Goal: Information Seeking & Learning: Learn about a topic

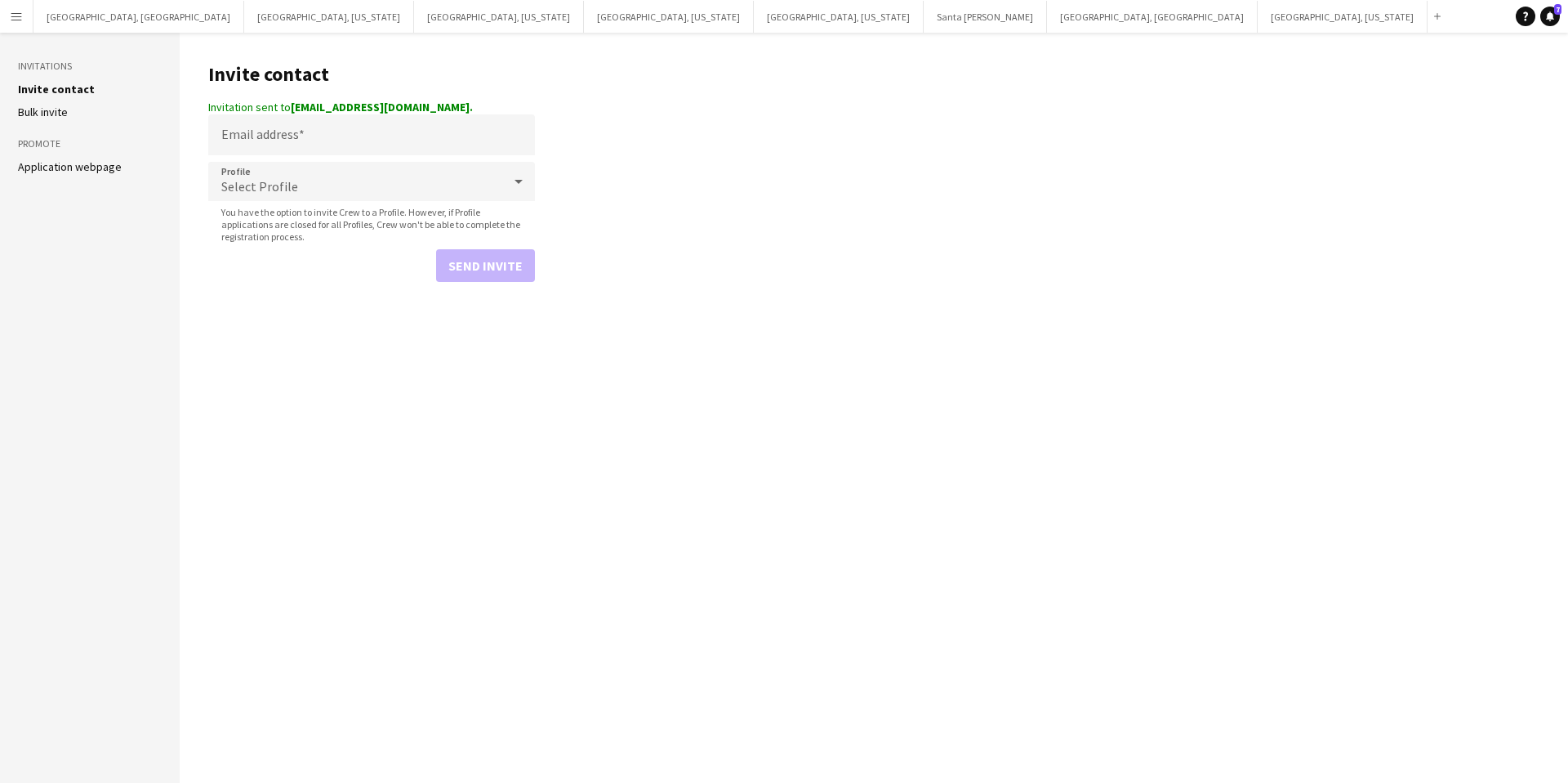
click at [26, 15] on button "Menu" at bounding box center [16, 16] width 33 height 33
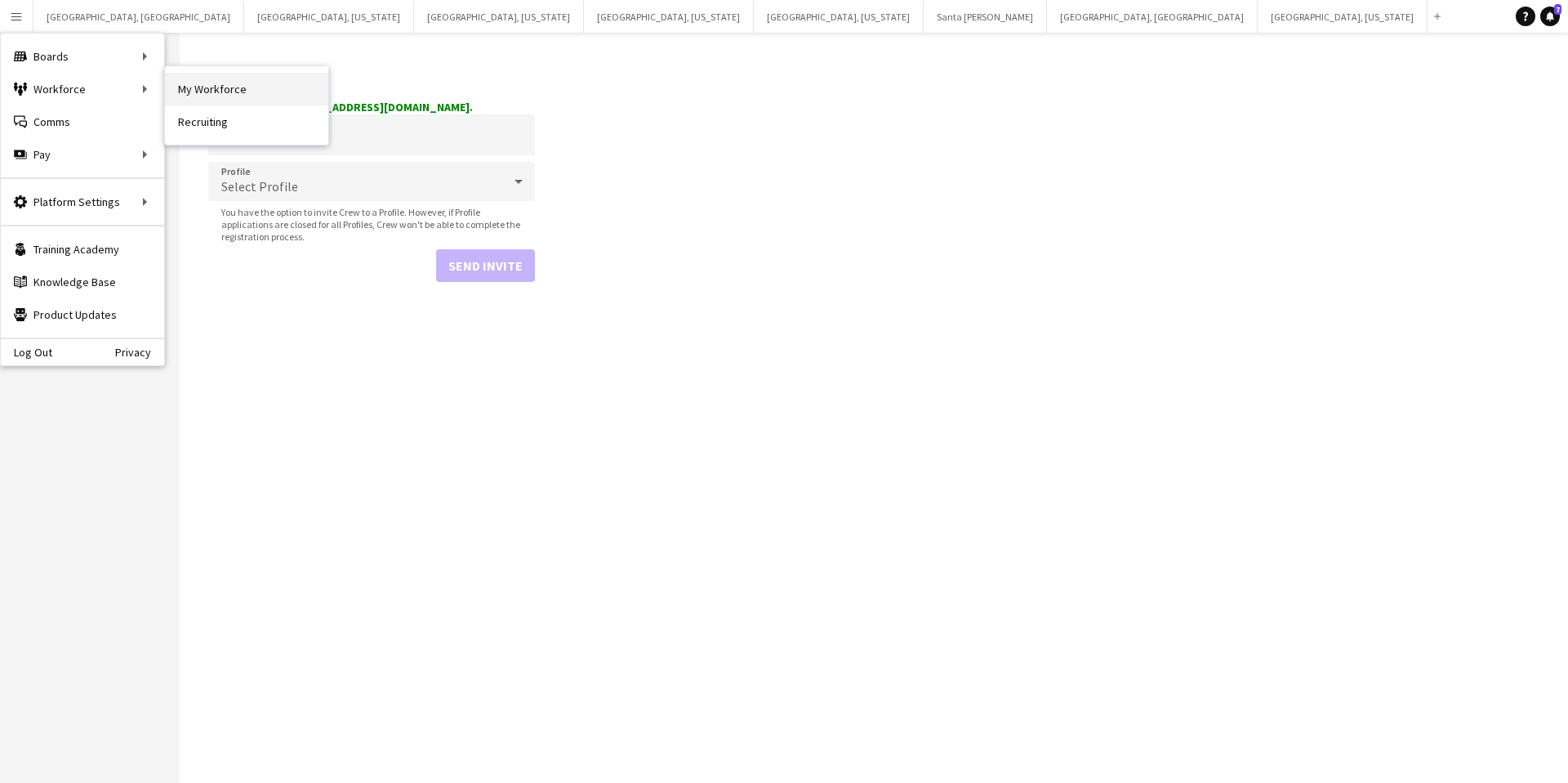
click at [208, 89] on link "My Workforce" at bounding box center [247, 89] width 164 height 33
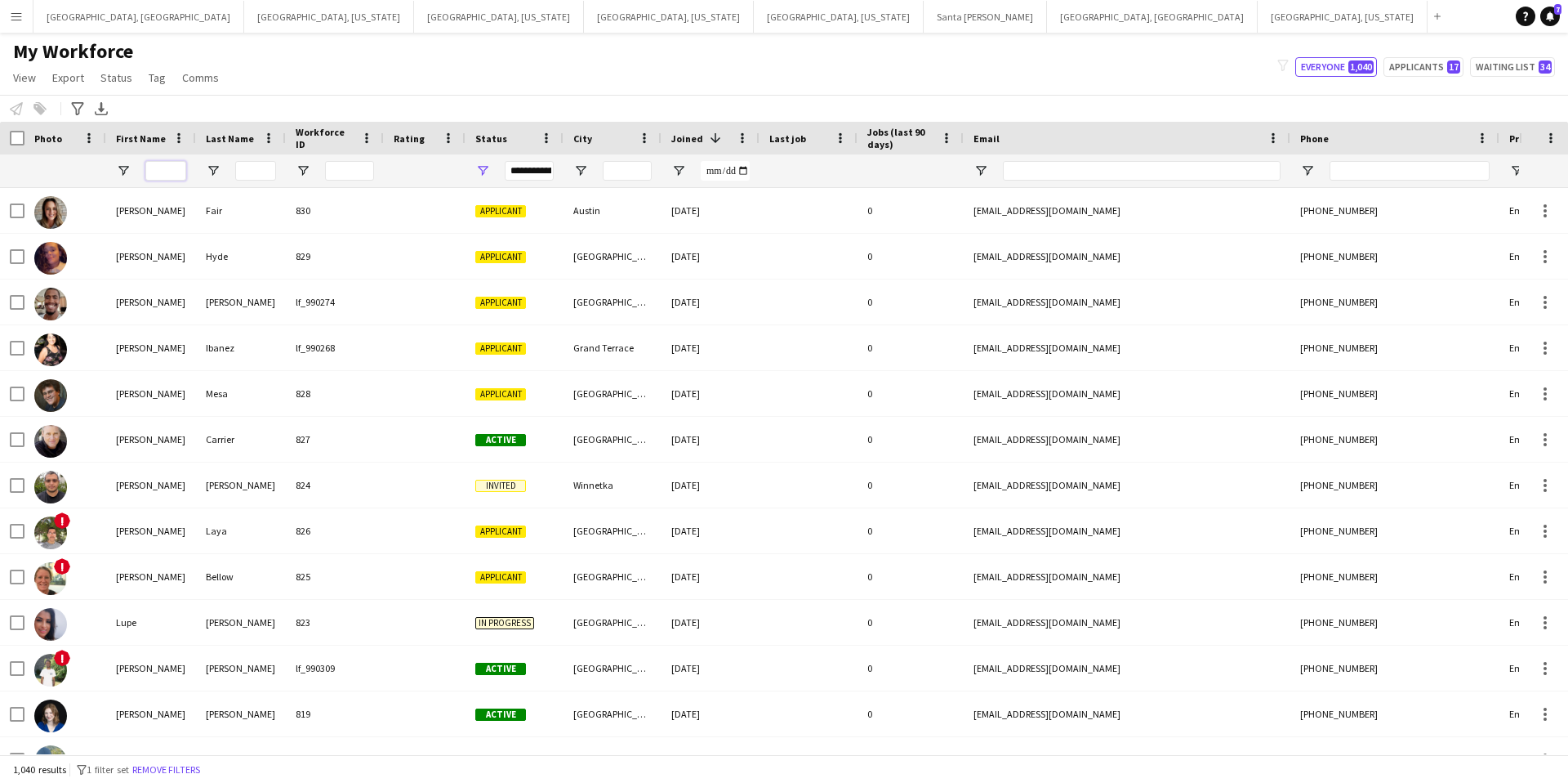
click at [167, 169] on input "First Name Filter Input" at bounding box center [166, 171] width 41 height 20
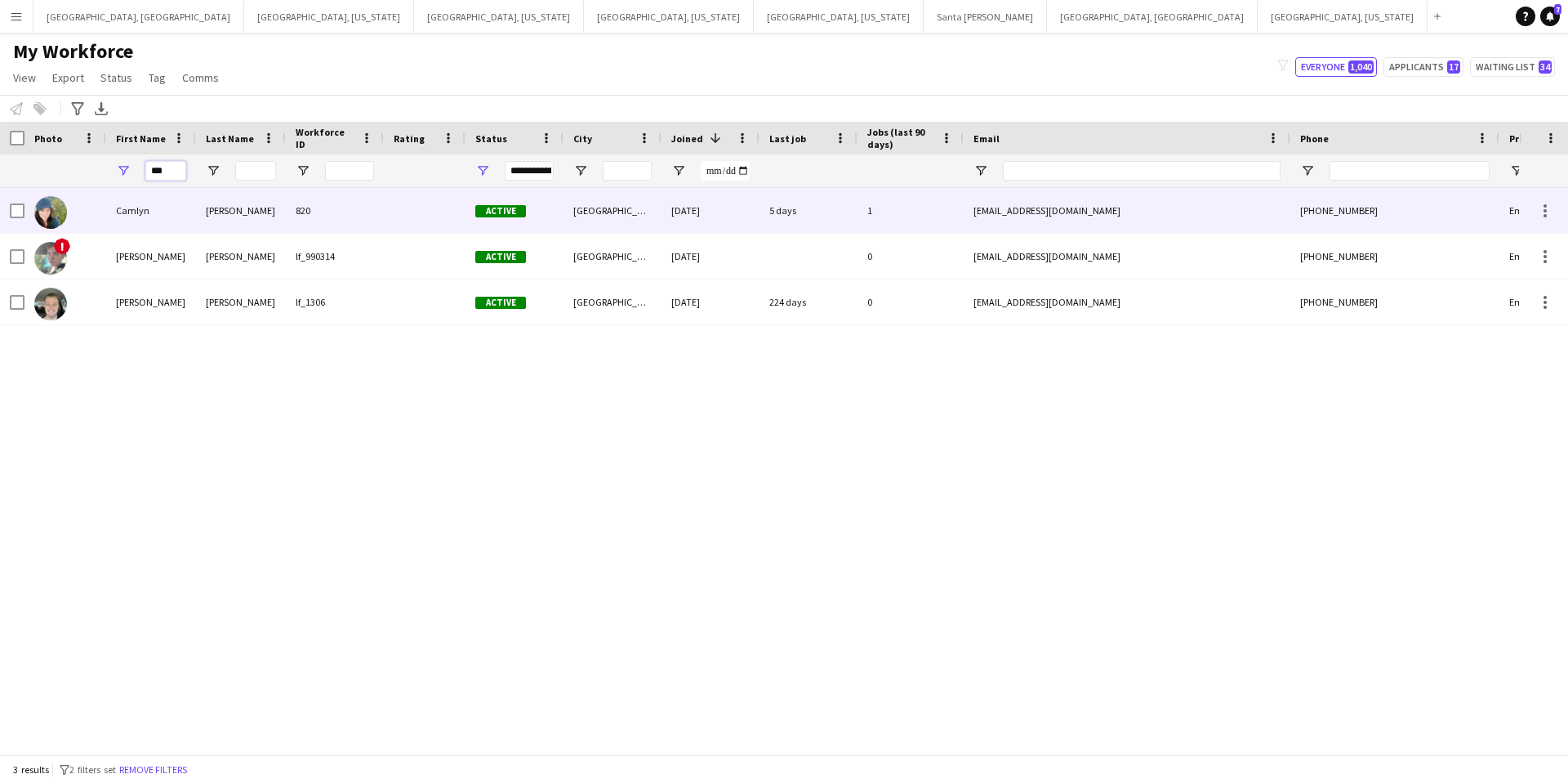
type input "***"
click at [248, 219] on div "[PERSON_NAME]" at bounding box center [240, 209] width 90 height 45
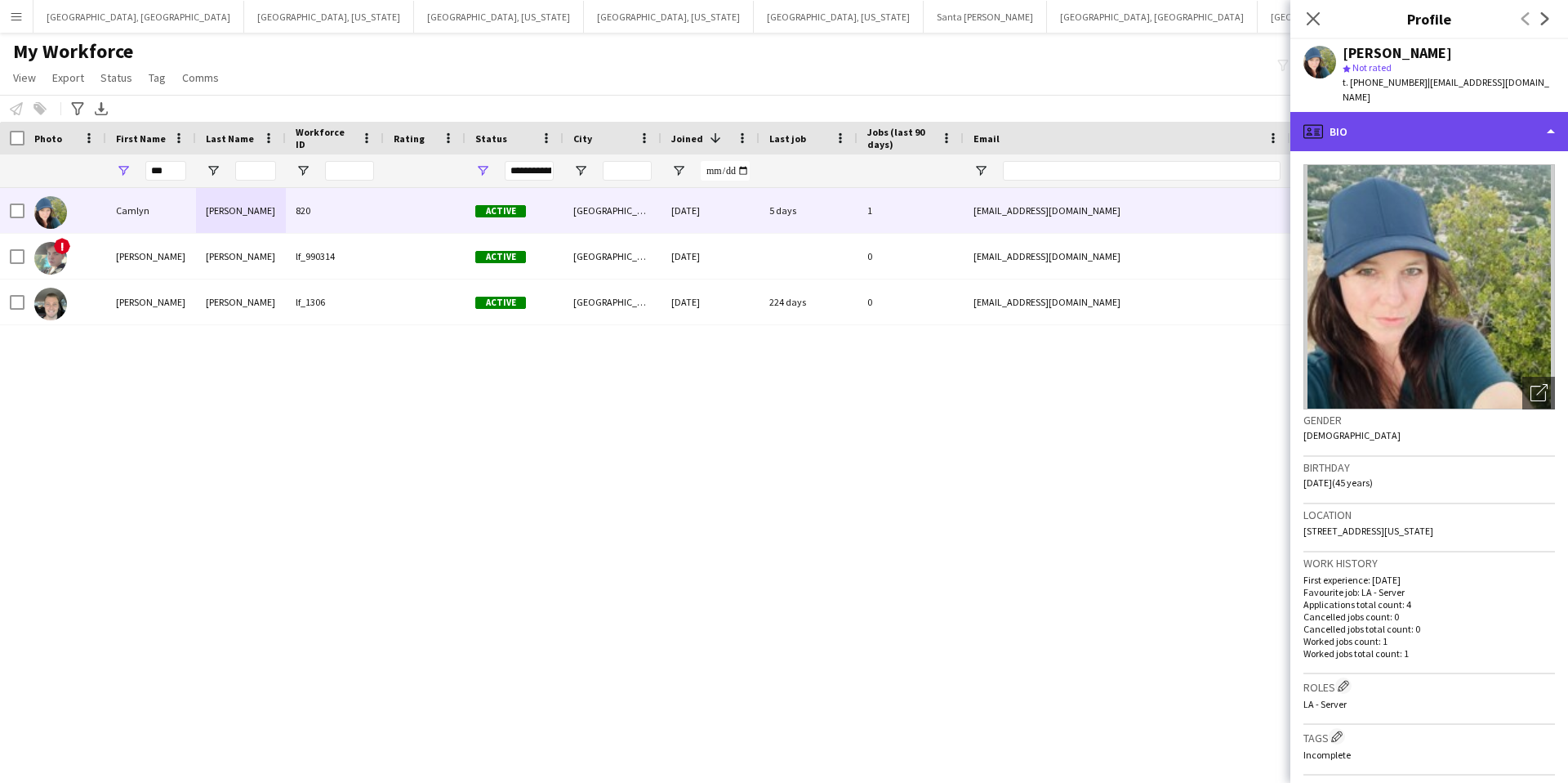
click at [1432, 120] on div "profile Bio" at bounding box center [1429, 131] width 278 height 39
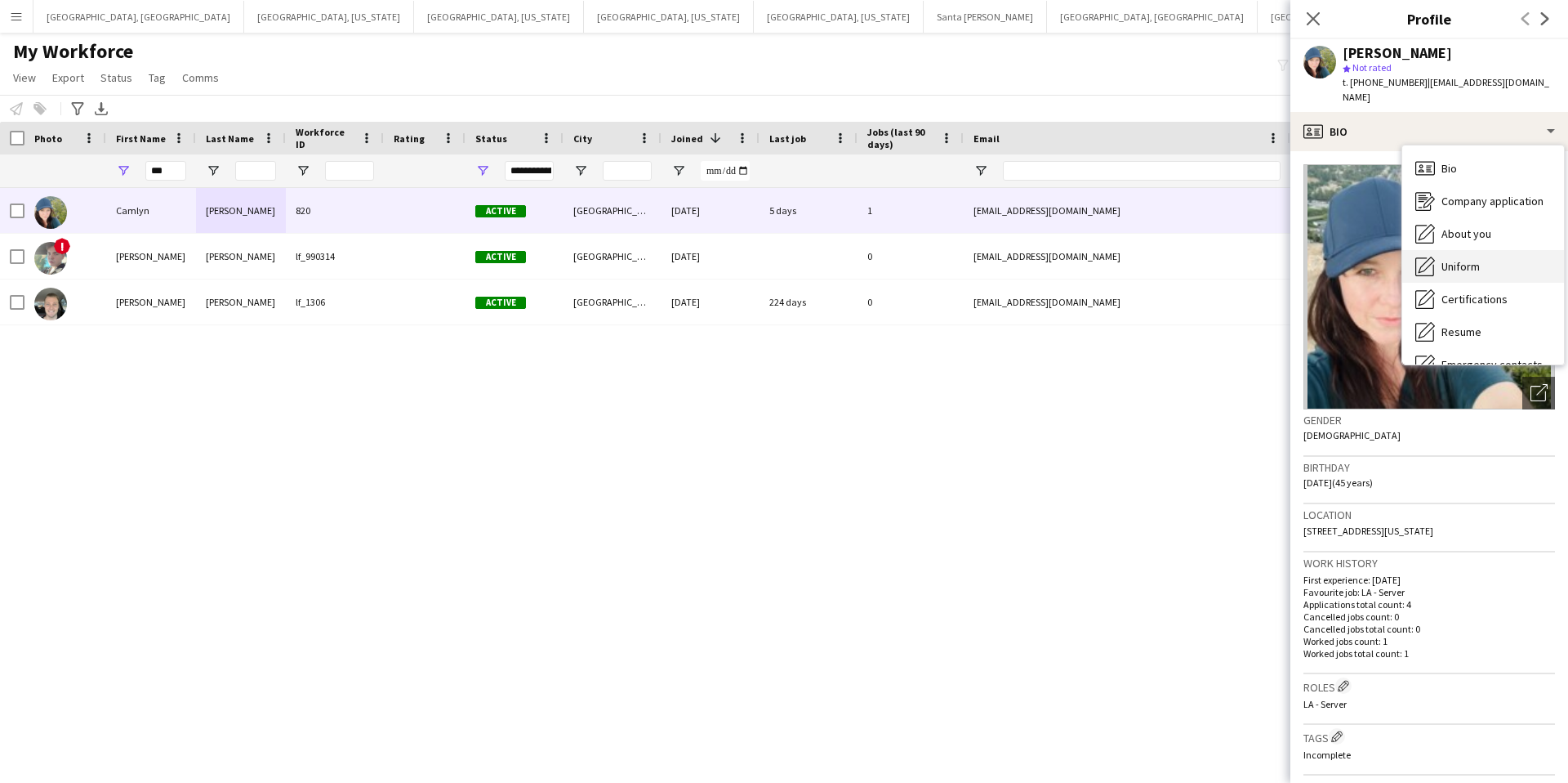
click at [1479, 256] on div "Uniform Uniform" at bounding box center [1483, 267] width 162 height 33
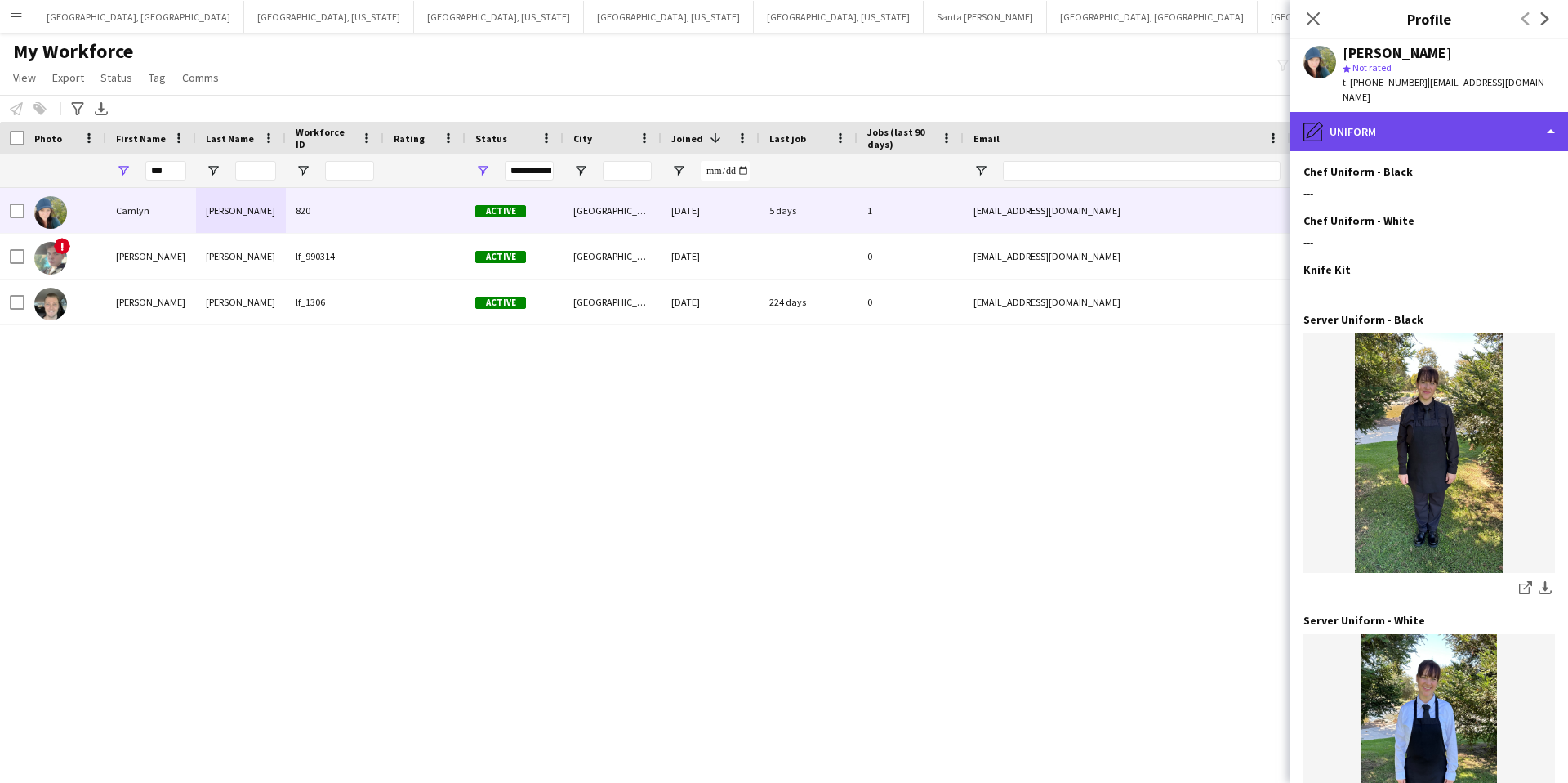
click at [1453, 117] on div "pencil4 Uniform" at bounding box center [1429, 131] width 278 height 39
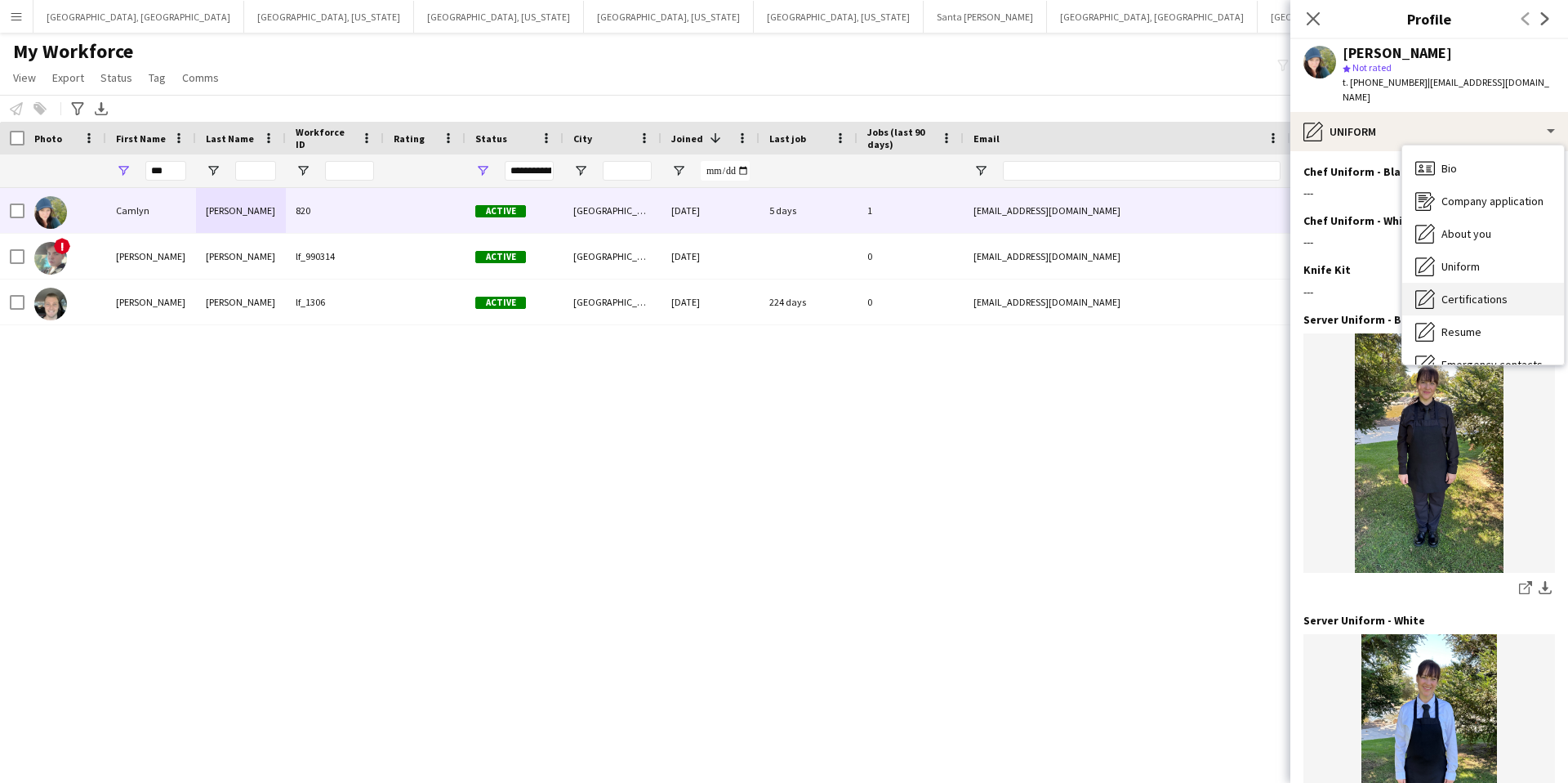
click at [1460, 291] on span "Certifications" at bounding box center [1474, 299] width 66 height 15
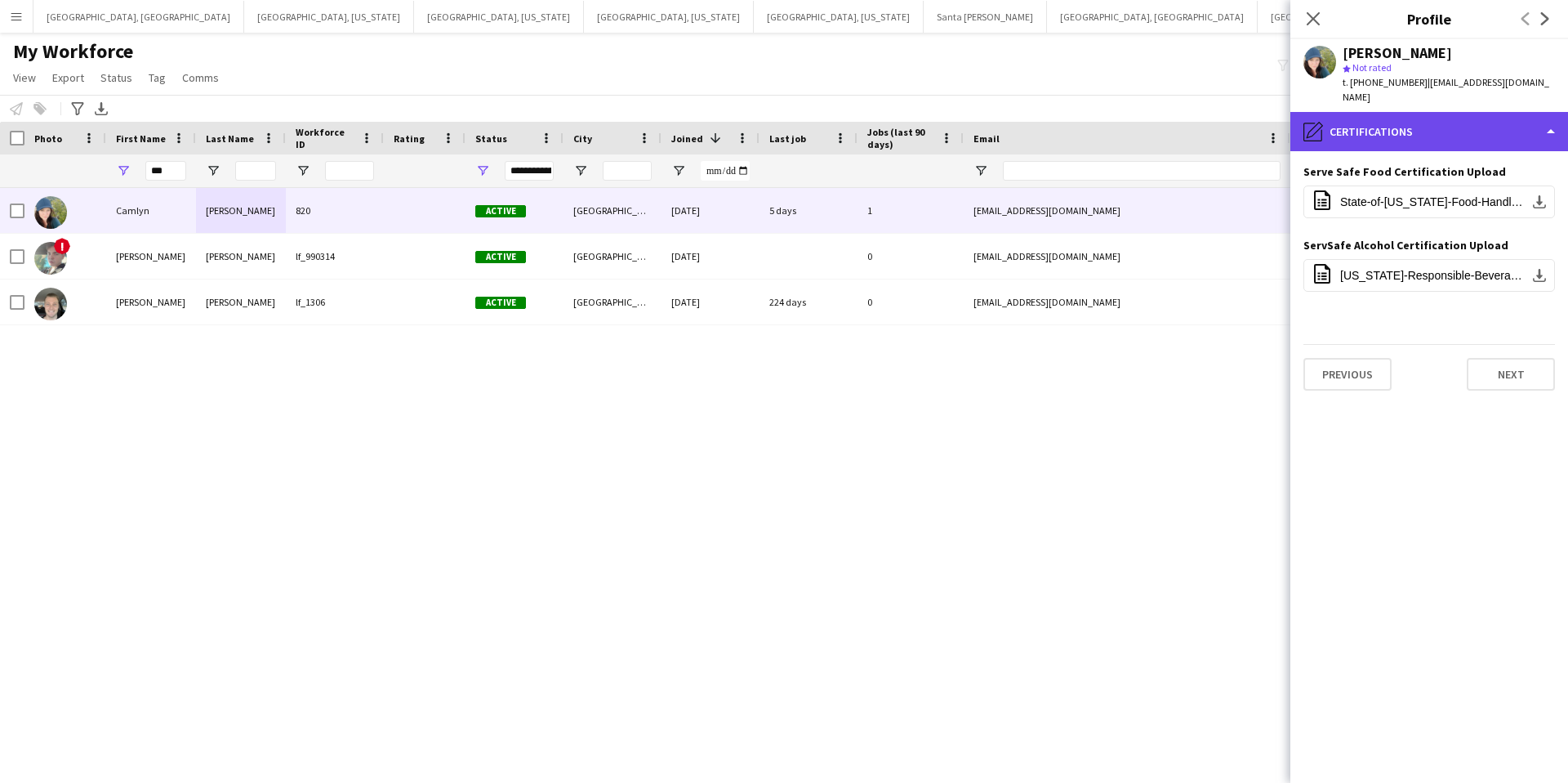
click at [1423, 124] on div "pencil4 Certifications" at bounding box center [1429, 131] width 278 height 39
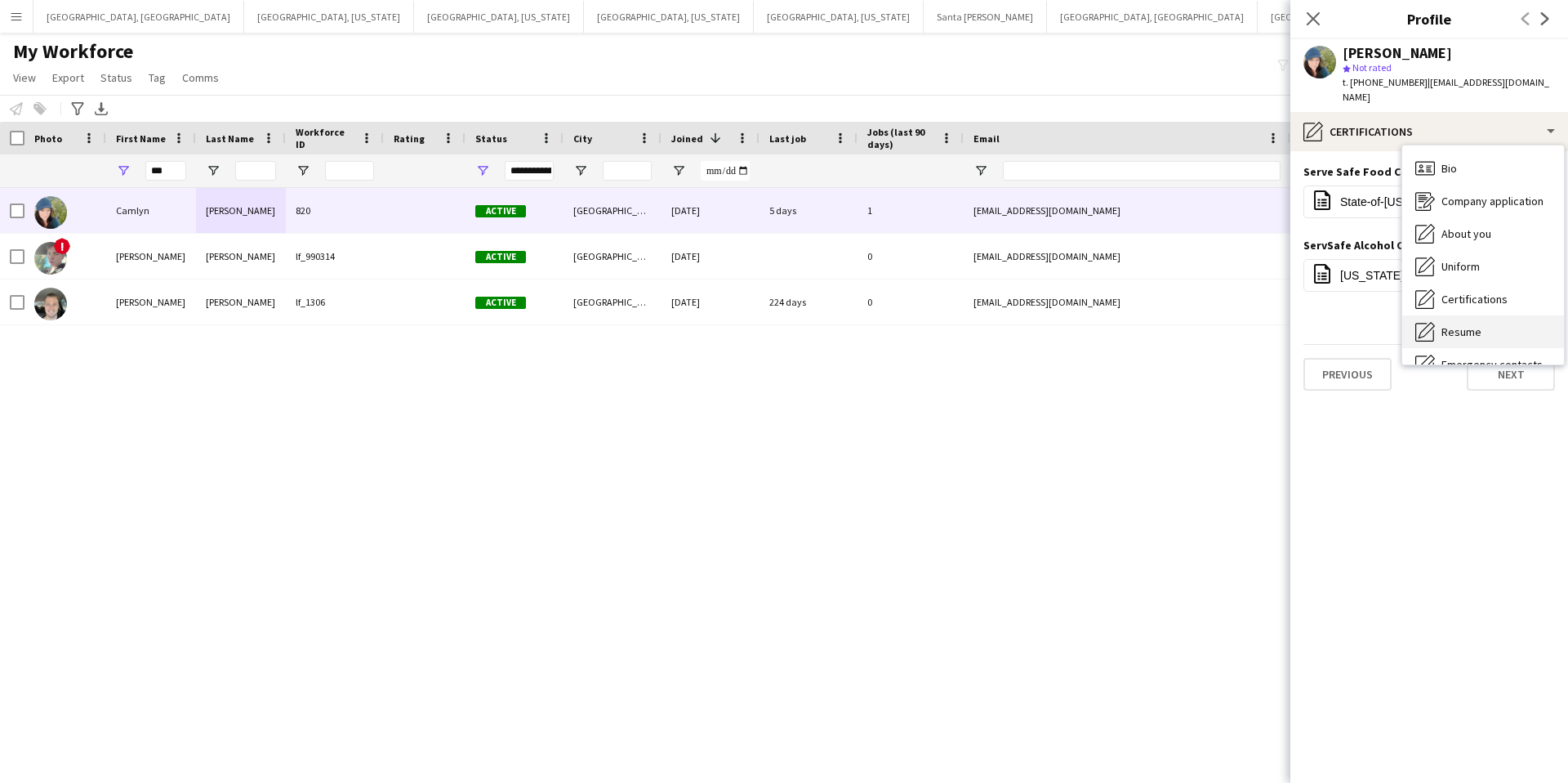
click at [1493, 315] on div "Resume Resume" at bounding box center [1483, 331] width 162 height 33
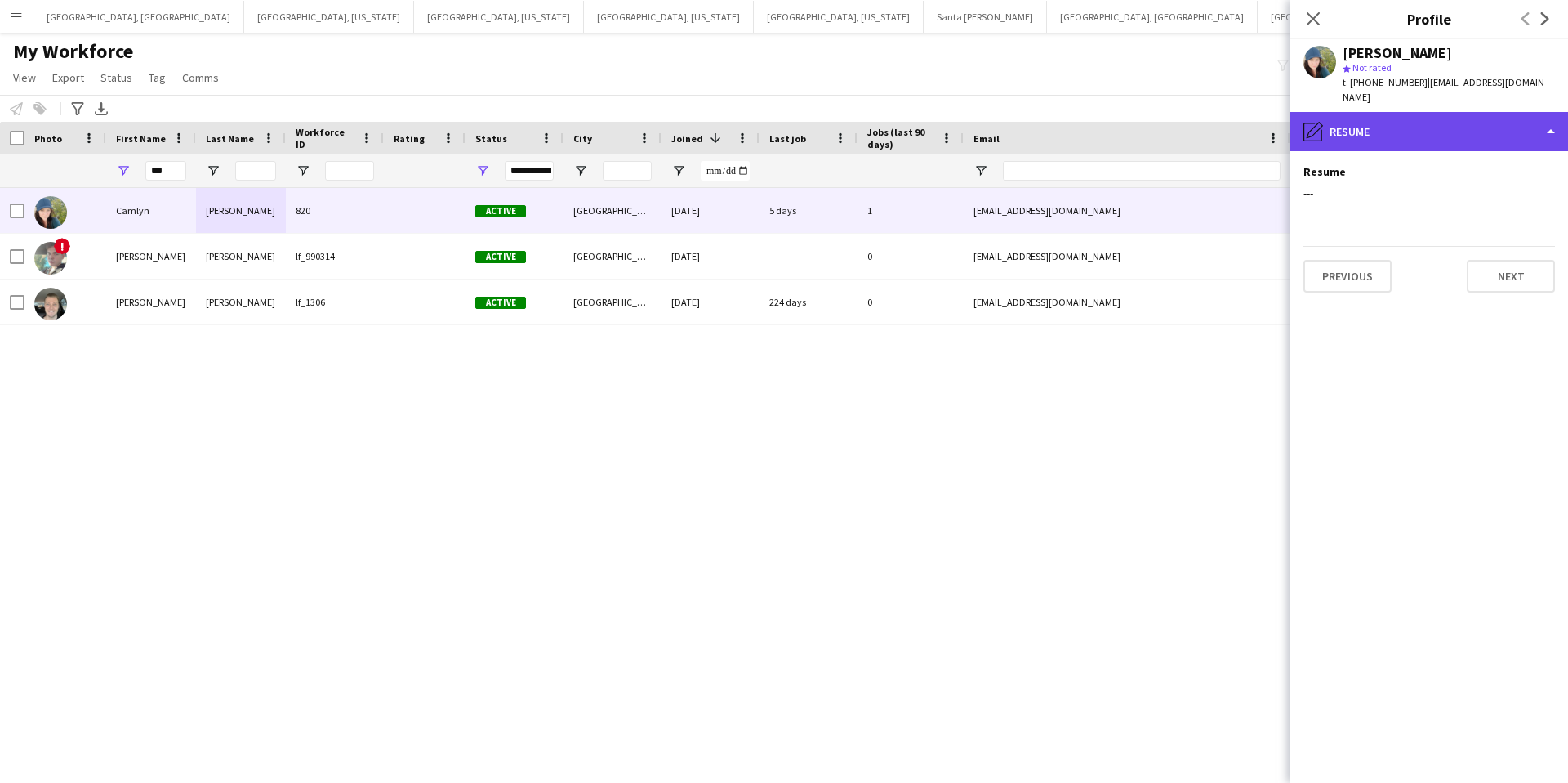
click at [1372, 125] on div "pencil4 Resume" at bounding box center [1429, 131] width 278 height 39
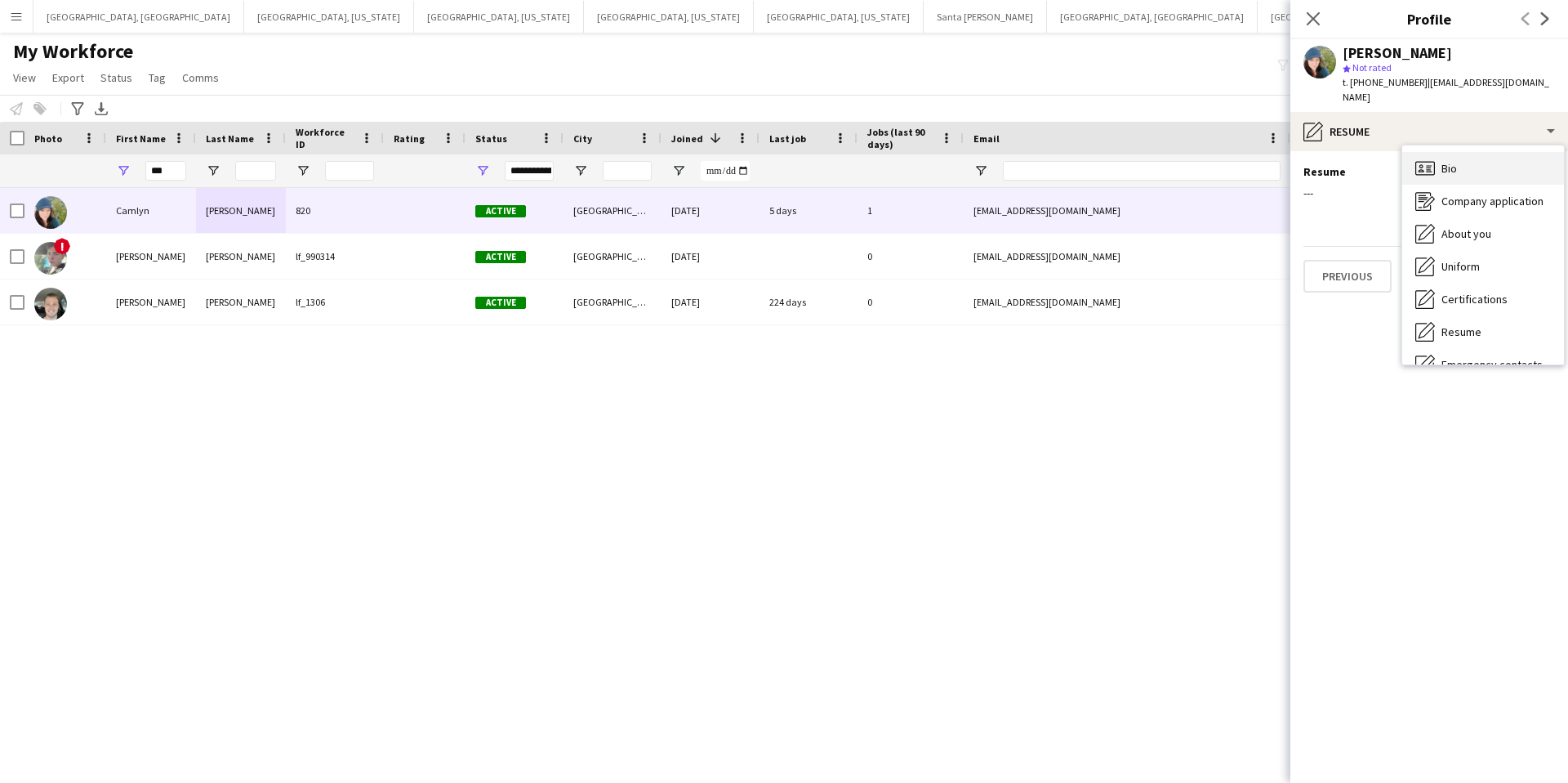
click at [1466, 154] on div "Bio Bio" at bounding box center [1483, 168] width 162 height 33
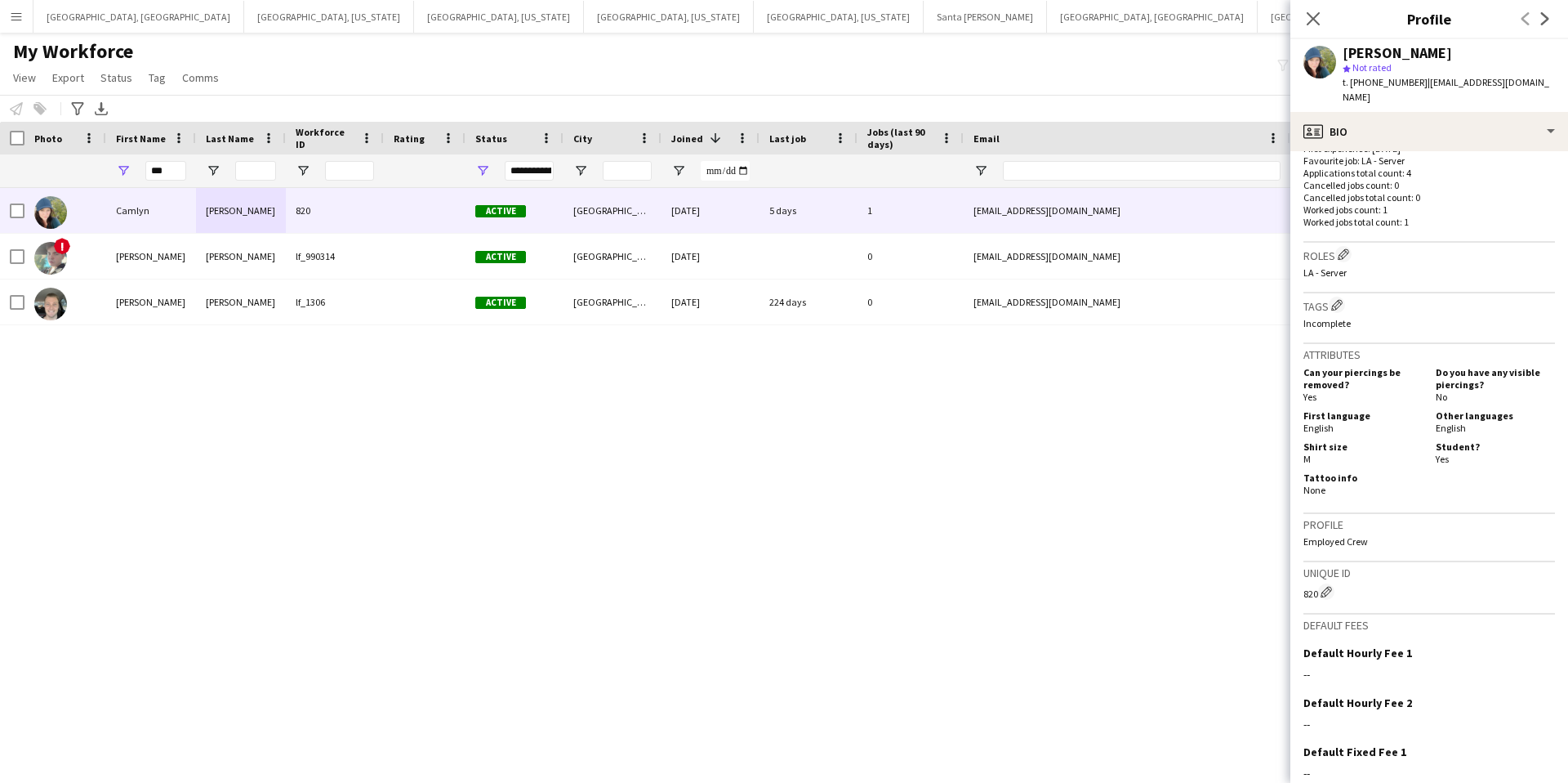
scroll to position [536, 0]
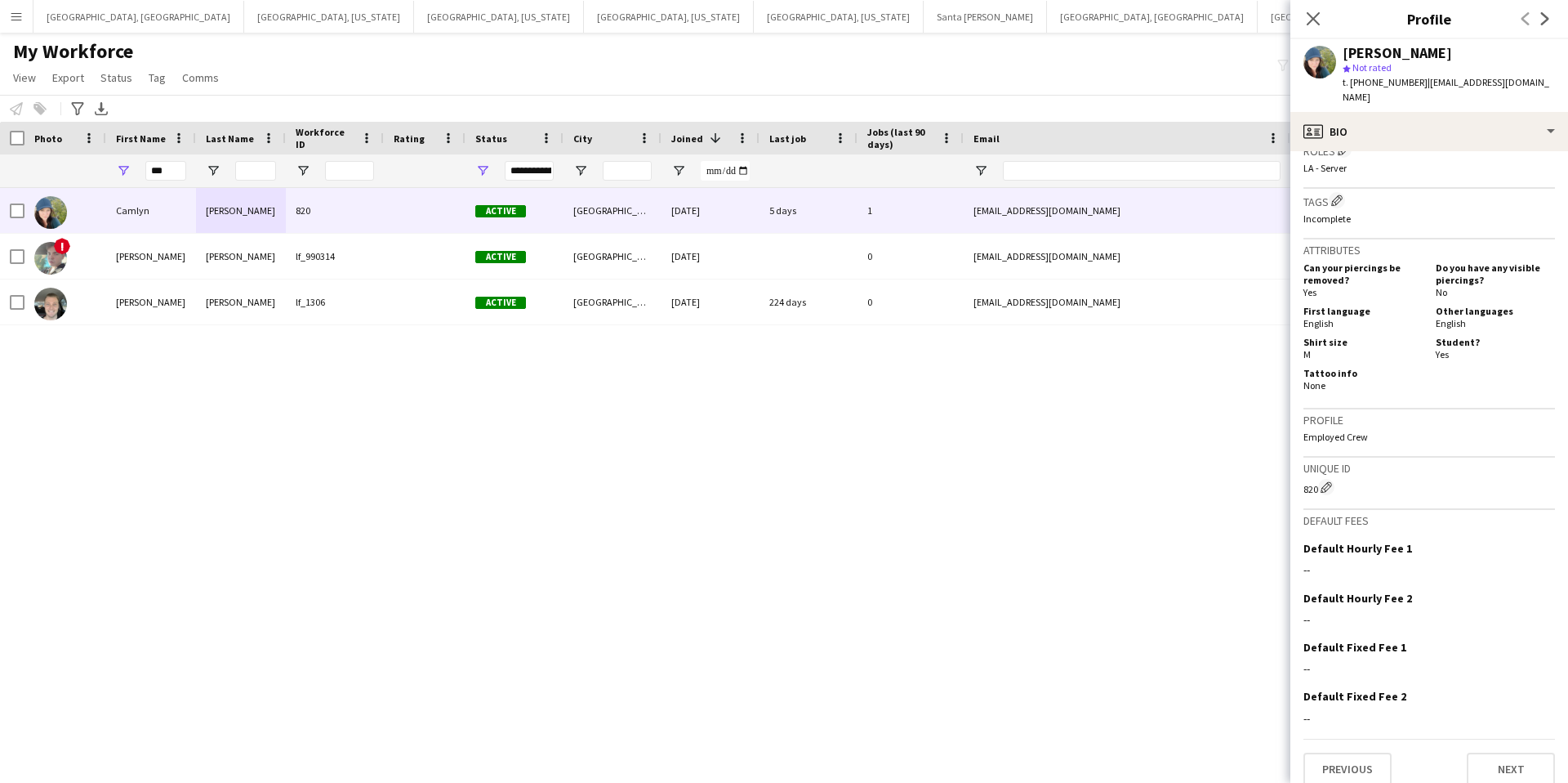
click at [1324, 22] on div "Close pop-in" at bounding box center [1313, 18] width 46 height 37
click at [1317, 23] on icon at bounding box center [1312, 18] width 15 height 15
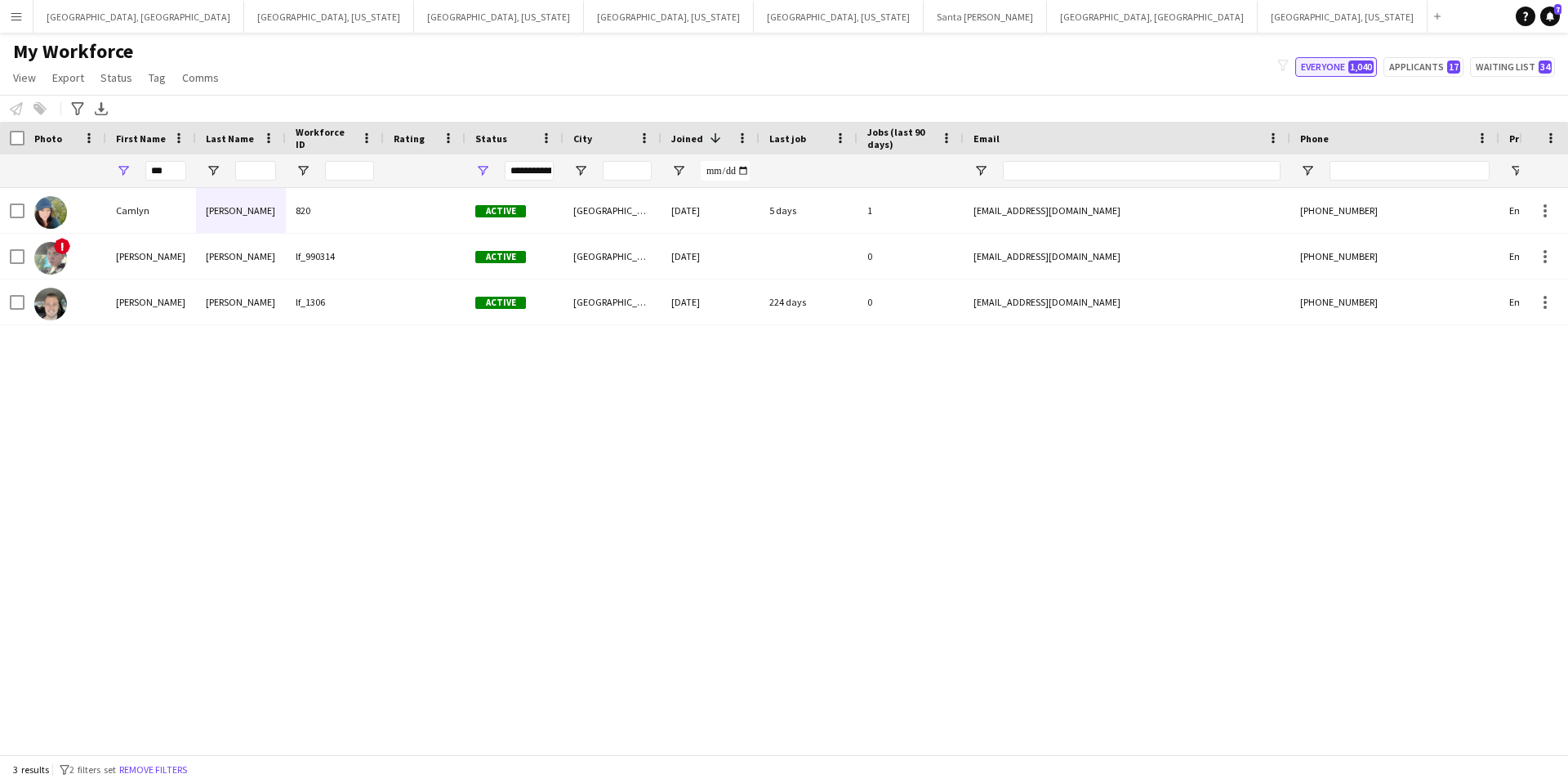
click at [1346, 66] on button "Everyone 1,040" at bounding box center [1337, 67] width 82 height 20
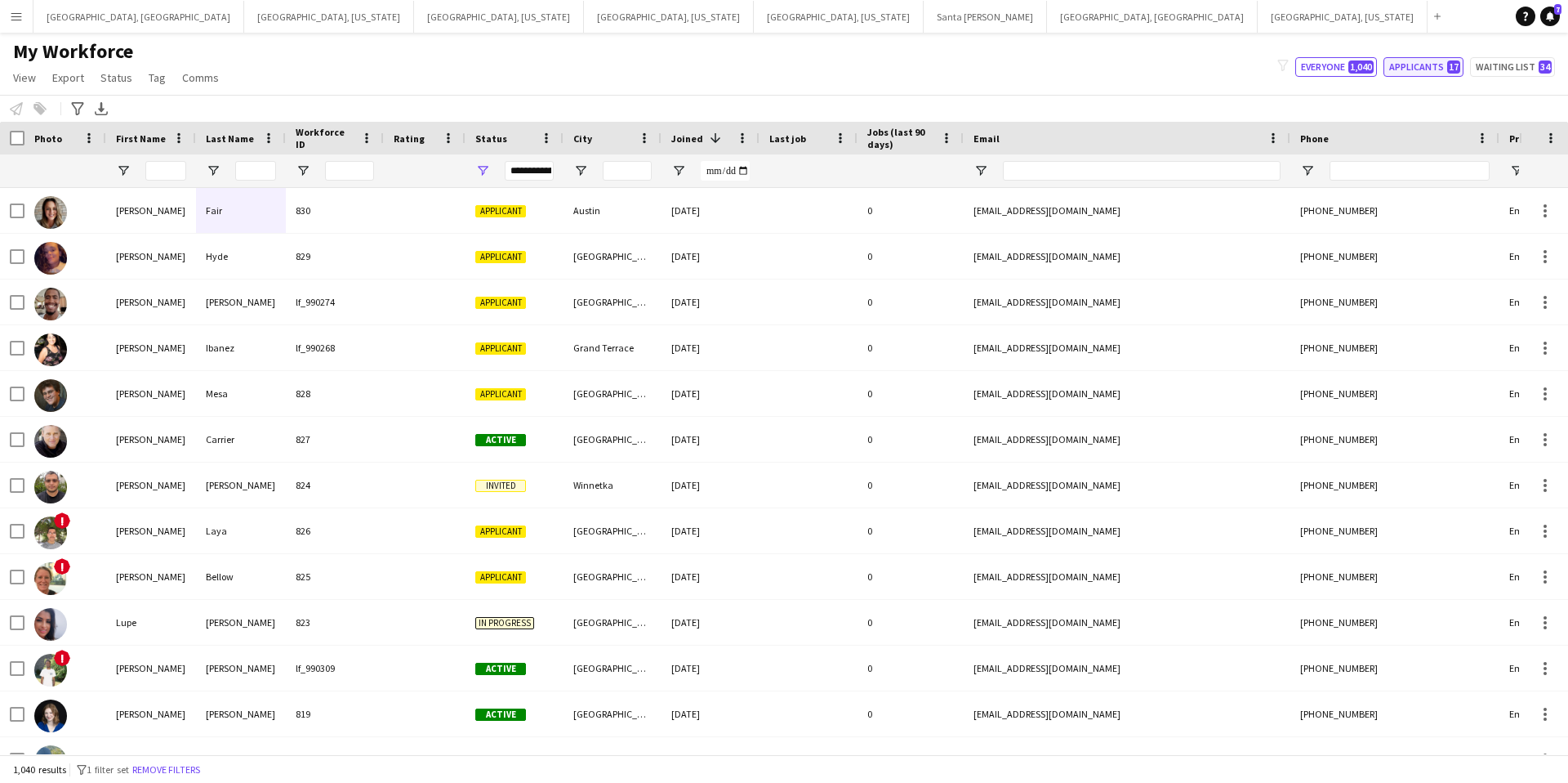
click at [1434, 67] on button "Applicants 17" at bounding box center [1423, 67] width 80 height 20
type input "**********"
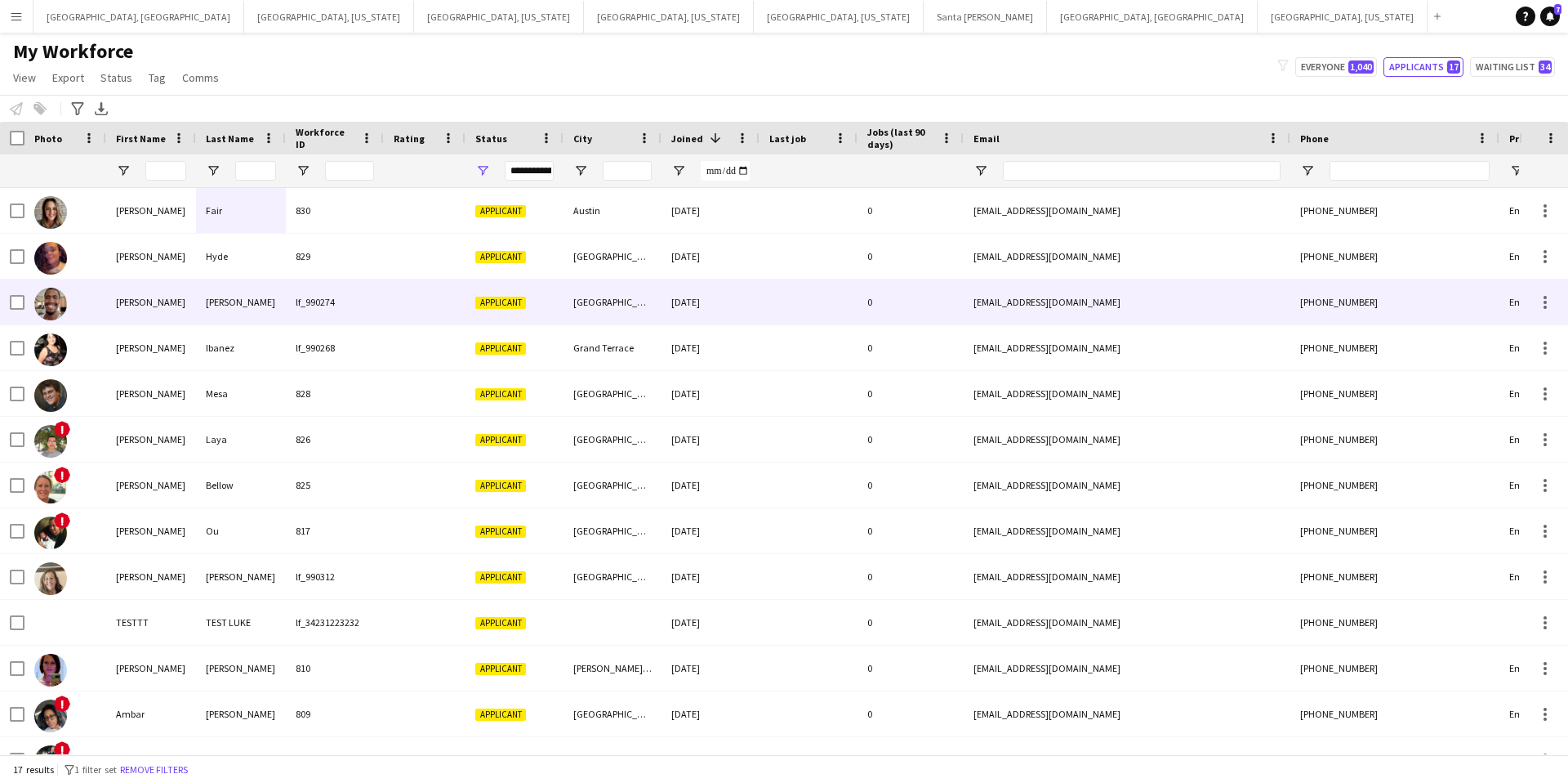
click at [470, 298] on div "Applicant" at bounding box center [515, 301] width 98 height 45
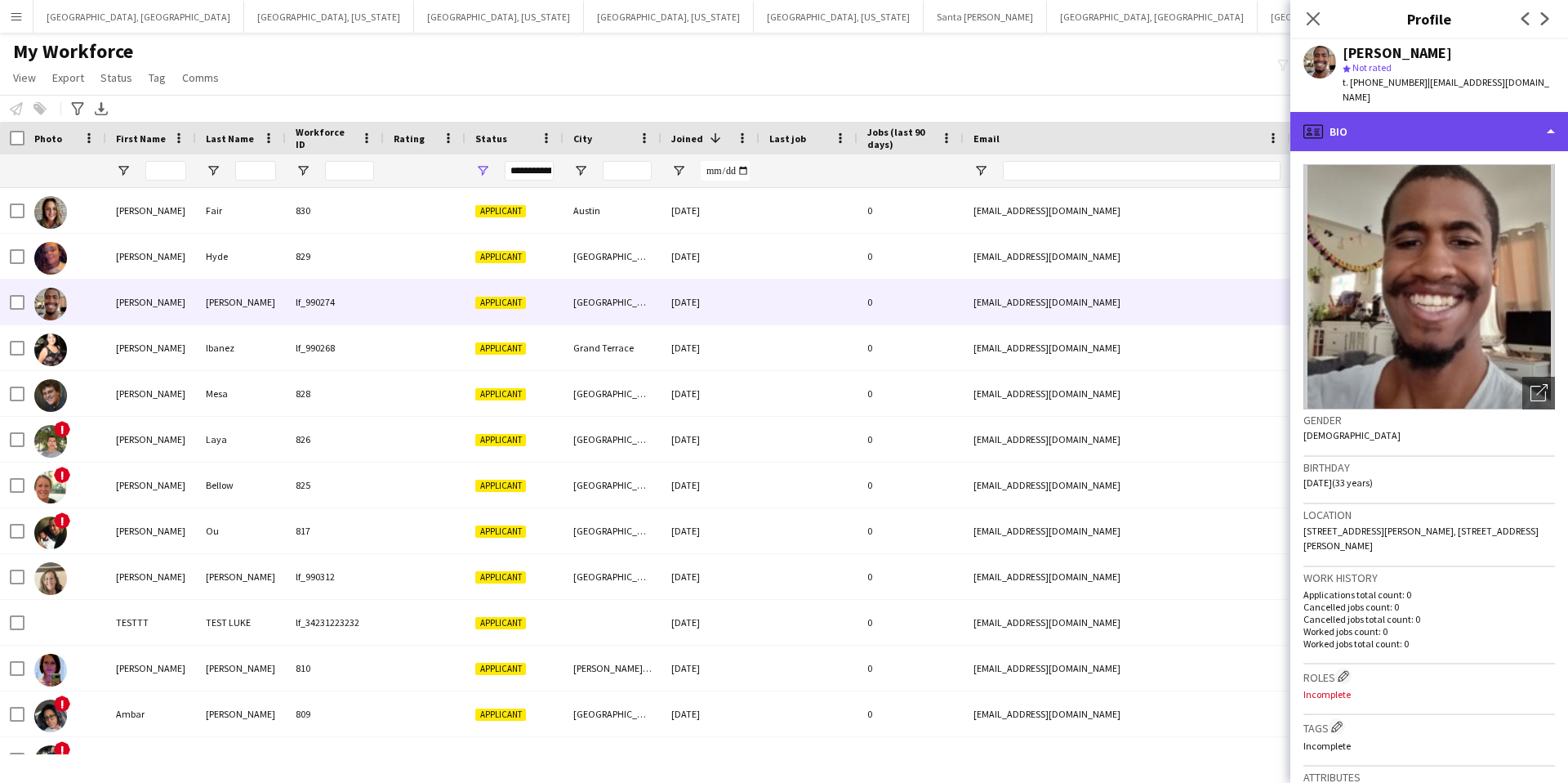
click at [1431, 128] on div "profile Bio" at bounding box center [1429, 131] width 278 height 39
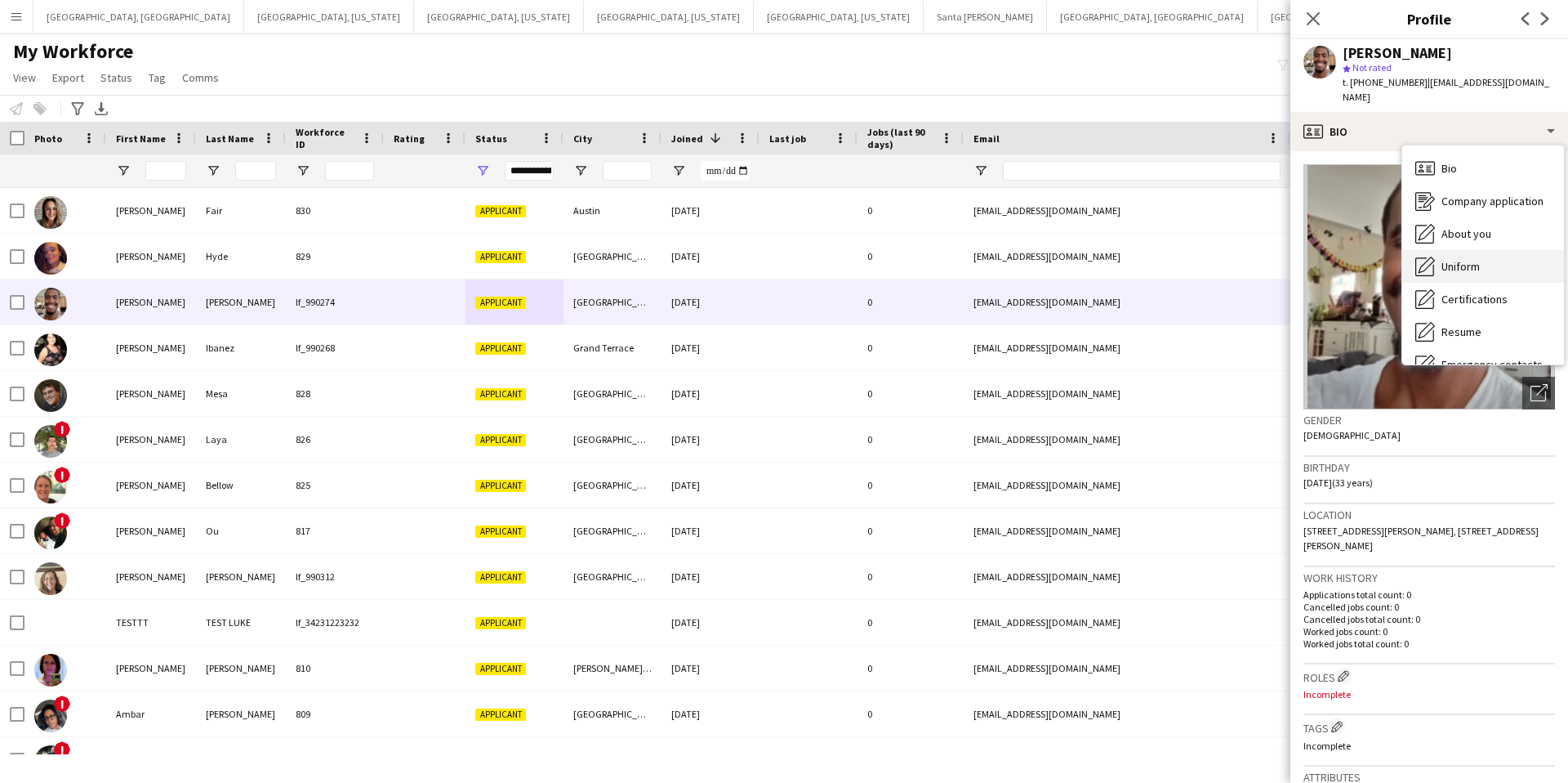
click at [1458, 259] on span "Uniform" at bounding box center [1461, 267] width 38 height 15
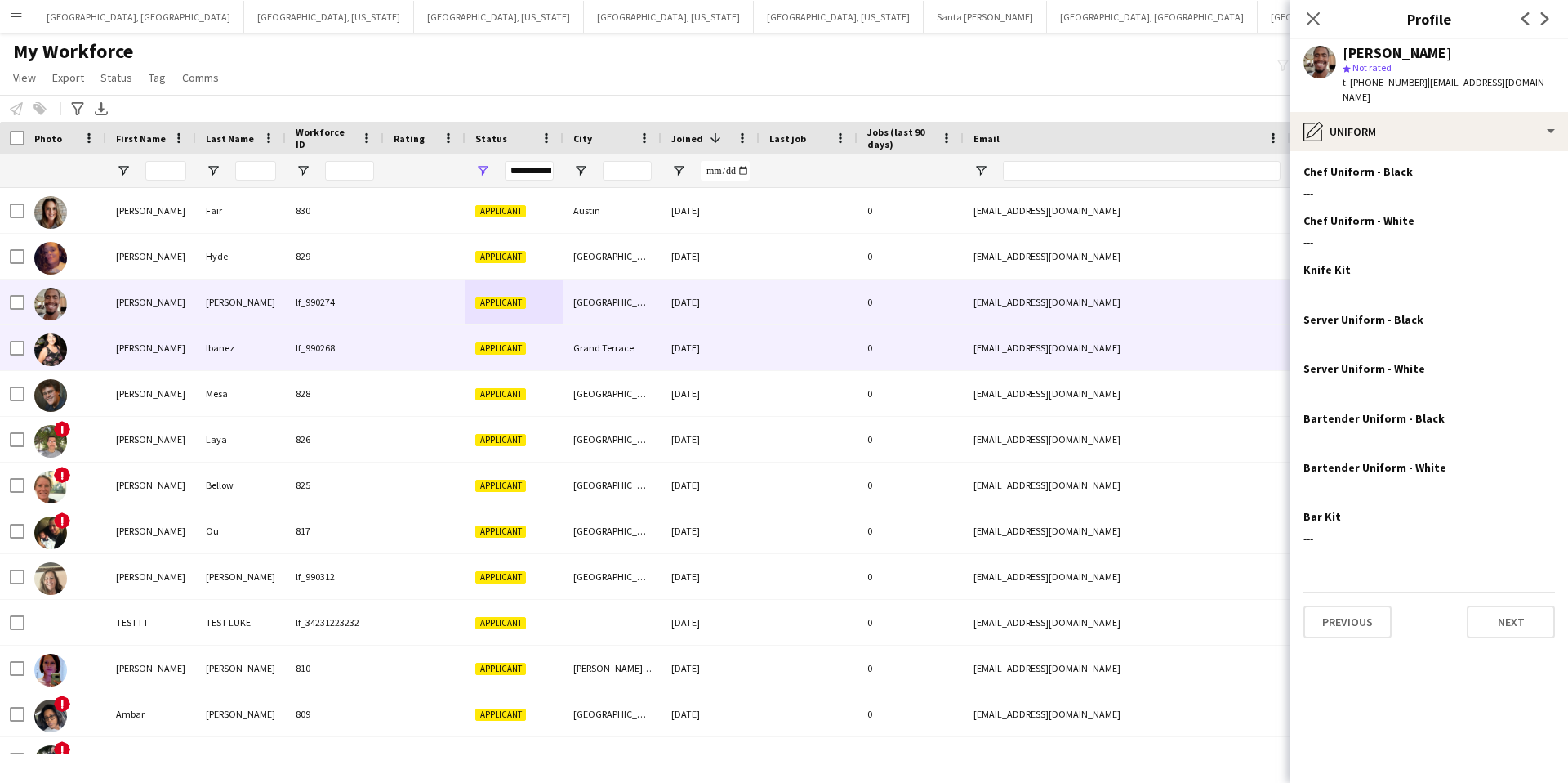
click at [613, 338] on div "Grand Terrace" at bounding box center [612, 347] width 98 height 45
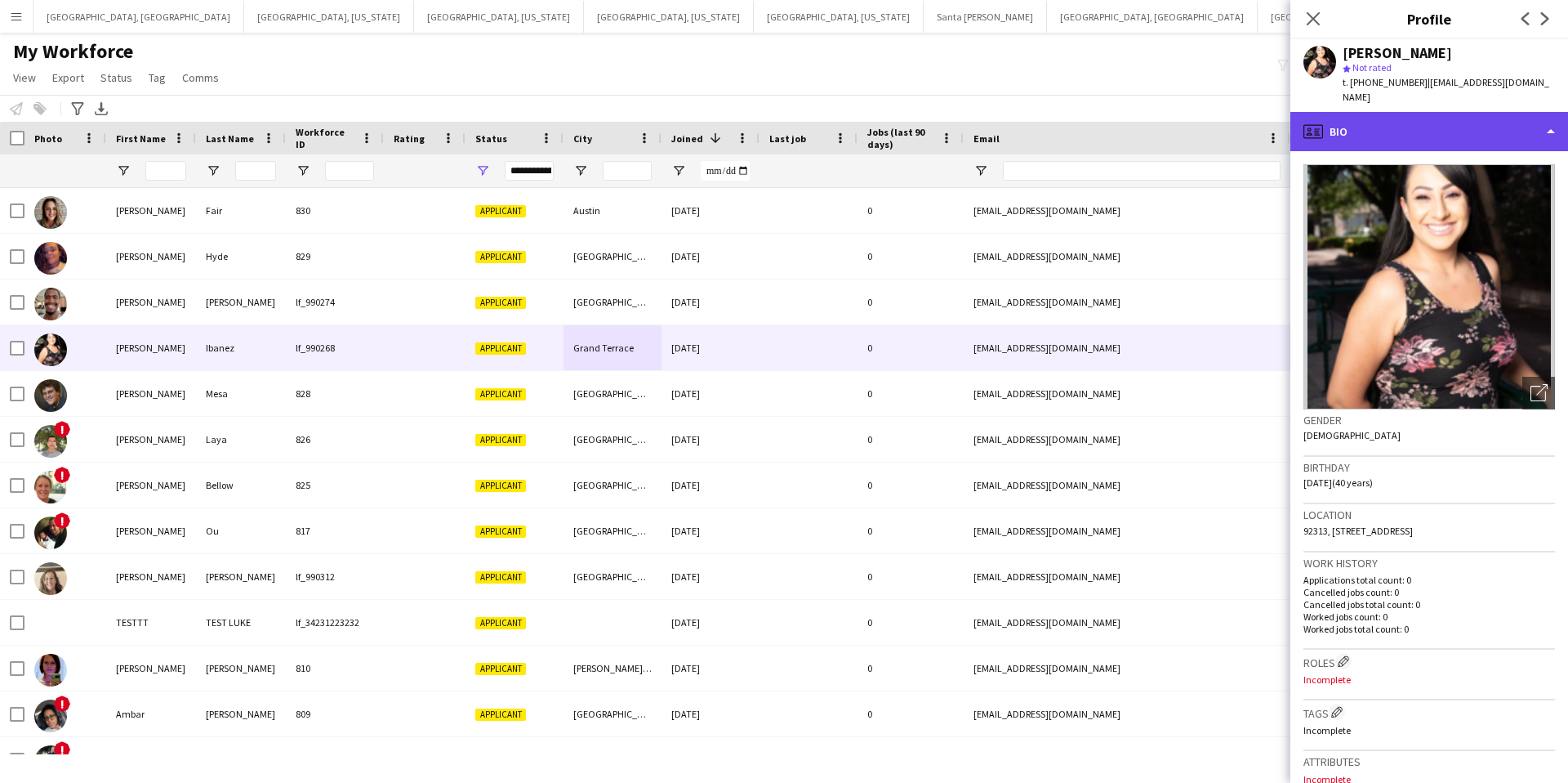
click at [1407, 113] on div "profile Bio" at bounding box center [1429, 131] width 278 height 39
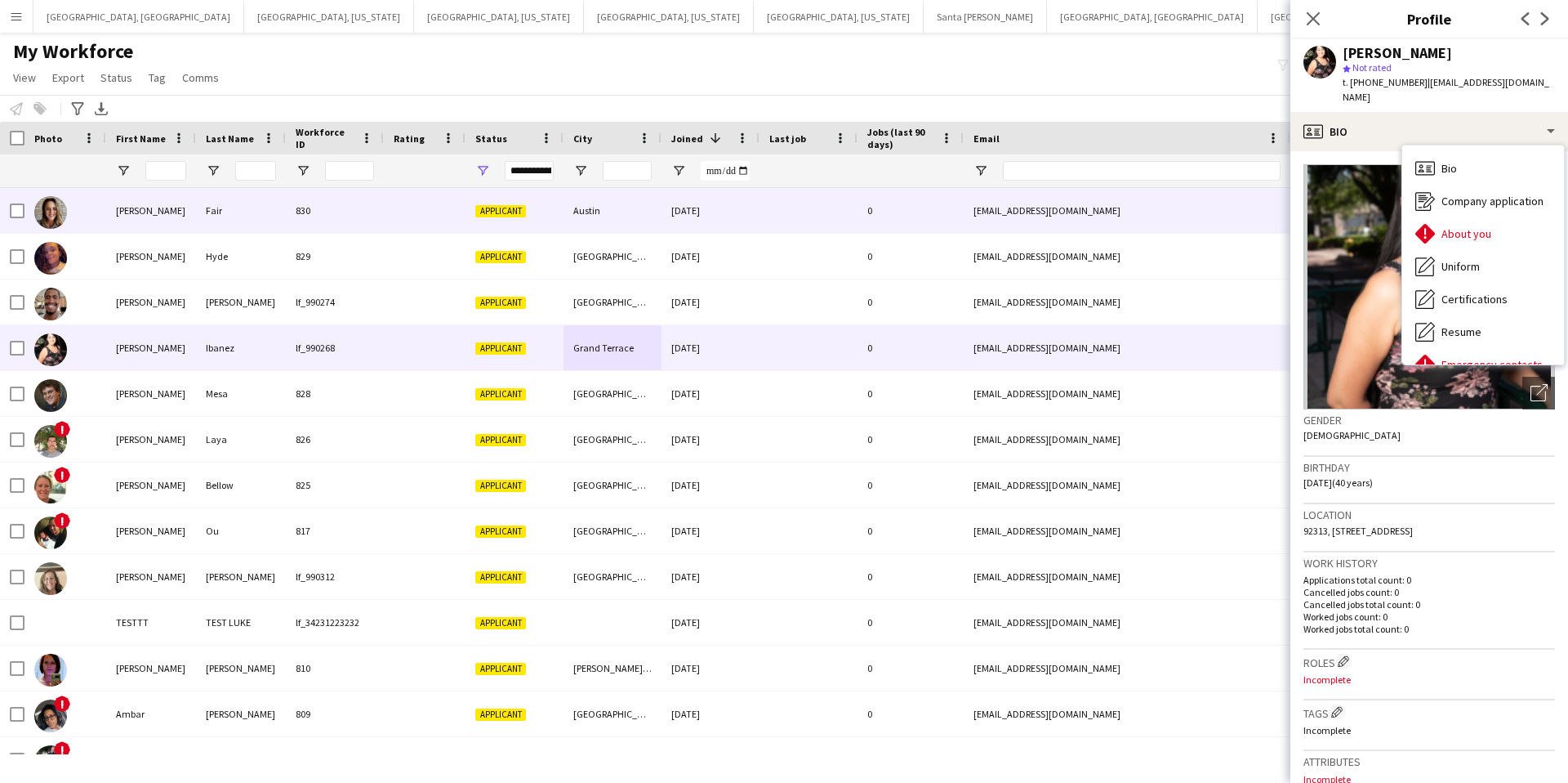
click at [345, 203] on div "830" at bounding box center [335, 209] width 98 height 45
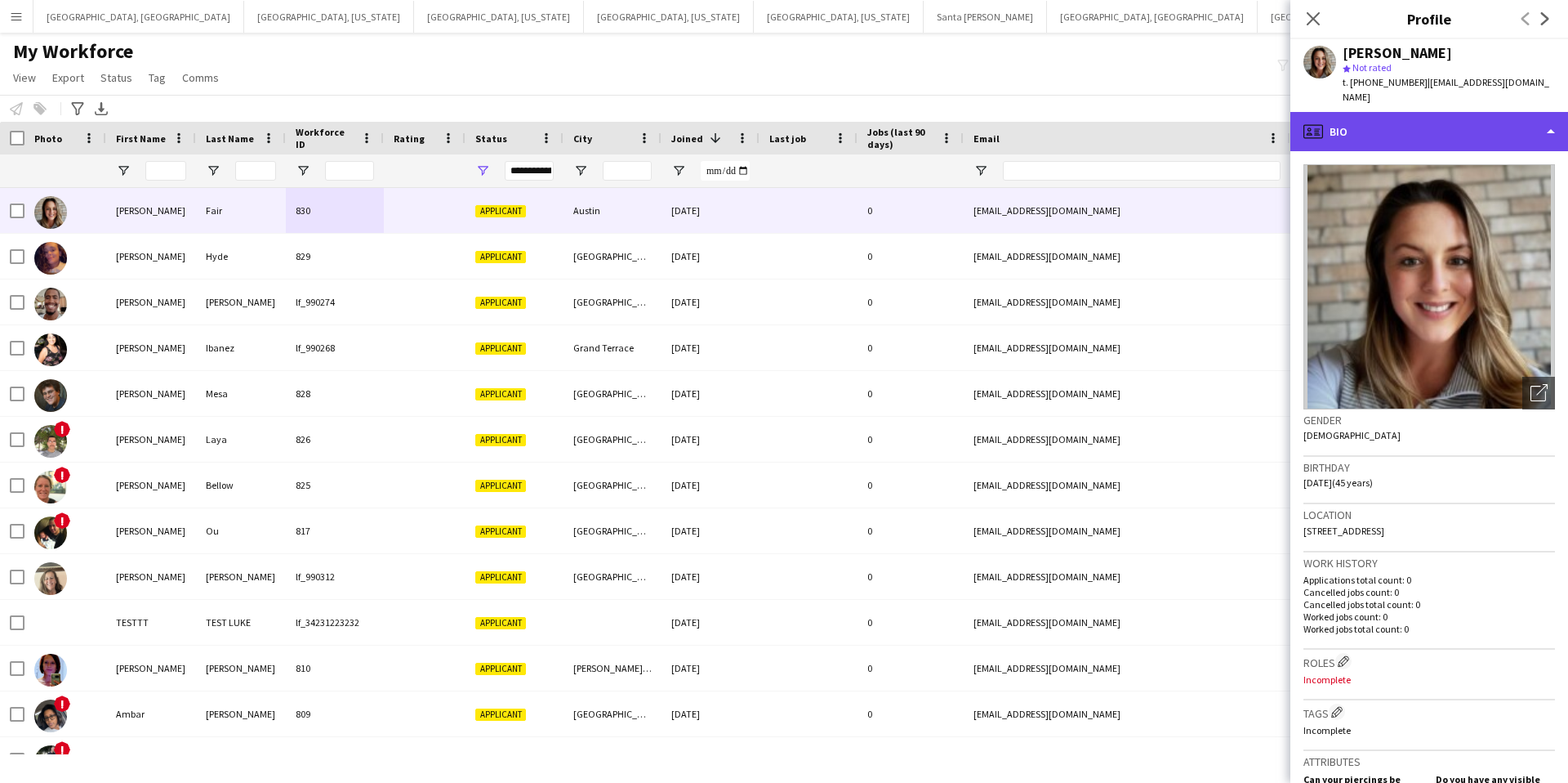
click at [1434, 125] on div "profile Bio" at bounding box center [1429, 131] width 278 height 39
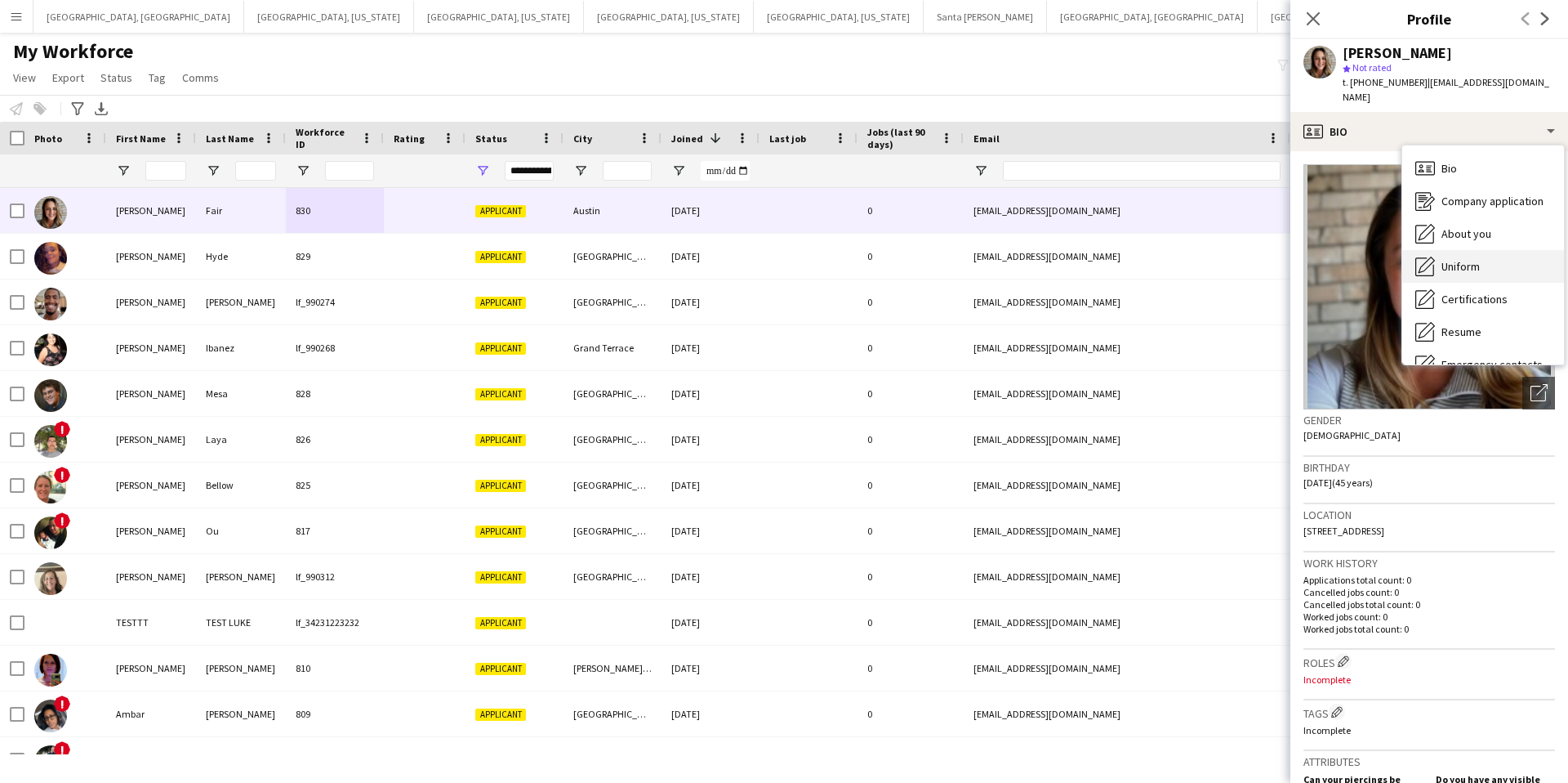
click at [1460, 259] on span "Uniform" at bounding box center [1461, 267] width 38 height 15
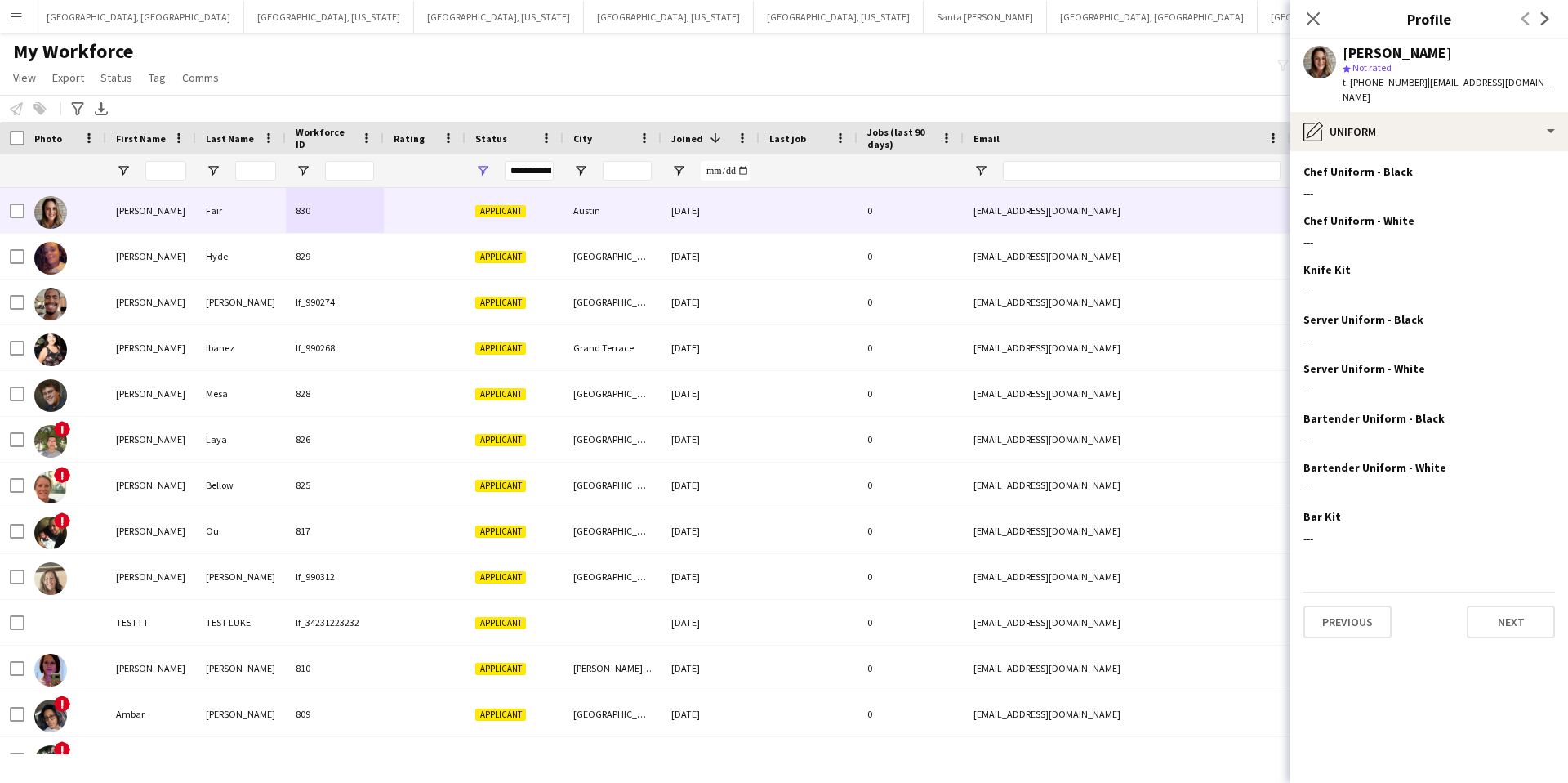
click at [902, 69] on div "My Workforce View Views Default view New view Update view Delete view Edit name…" at bounding box center [784, 66] width 1568 height 56
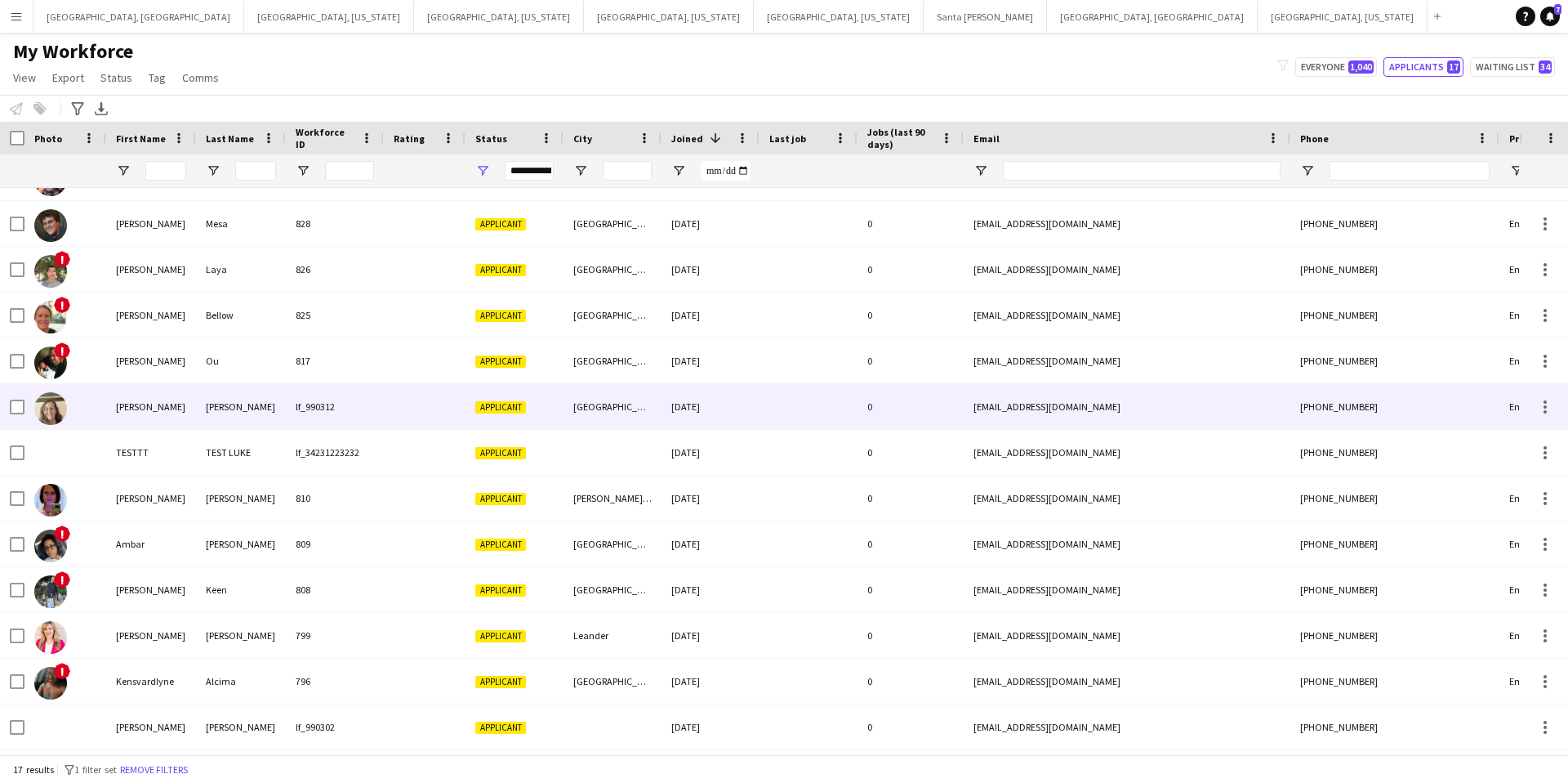
scroll to position [164, 0]
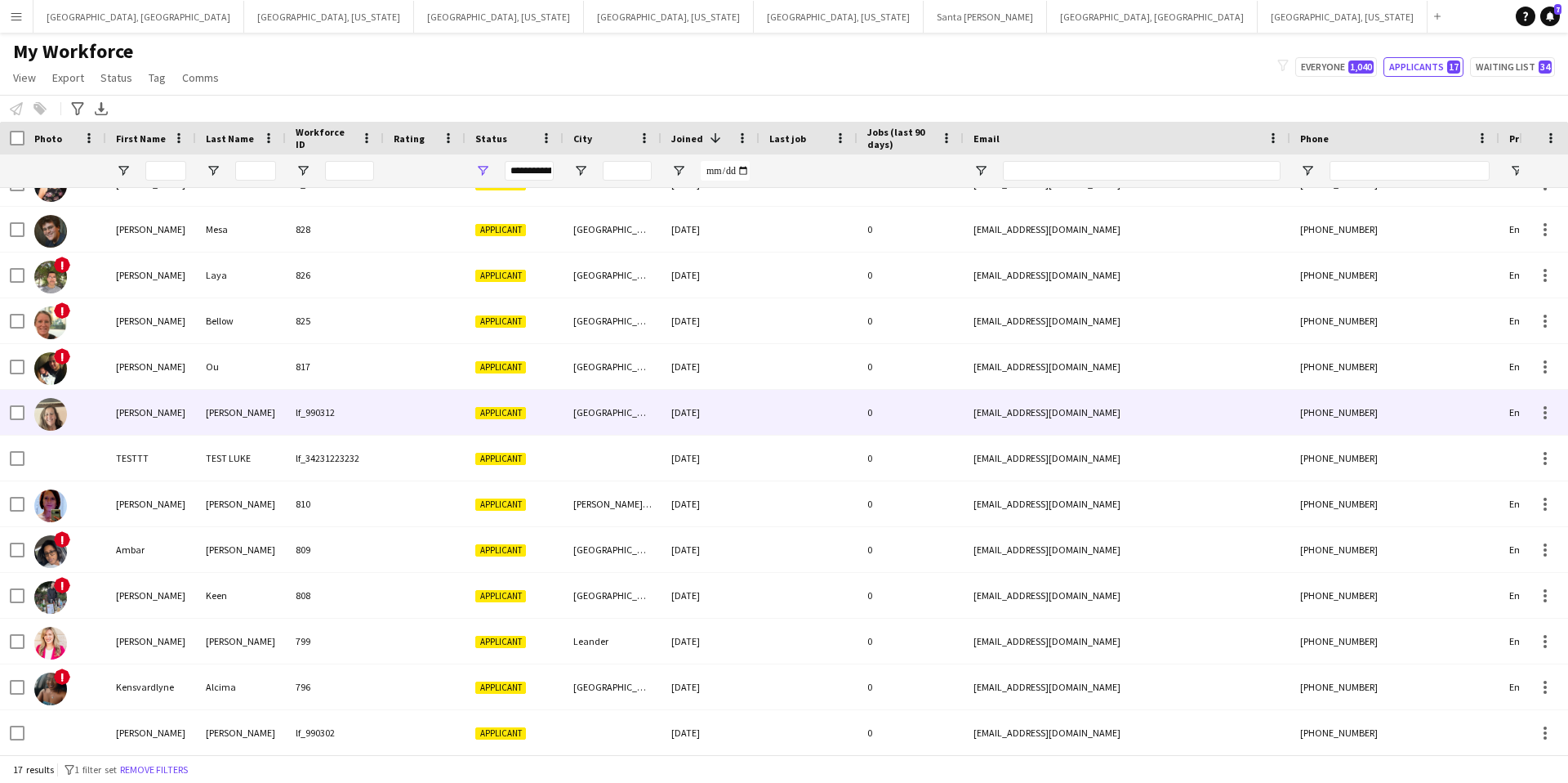
click at [610, 399] on div "[GEOGRAPHIC_DATA]" at bounding box center [612, 412] width 98 height 45
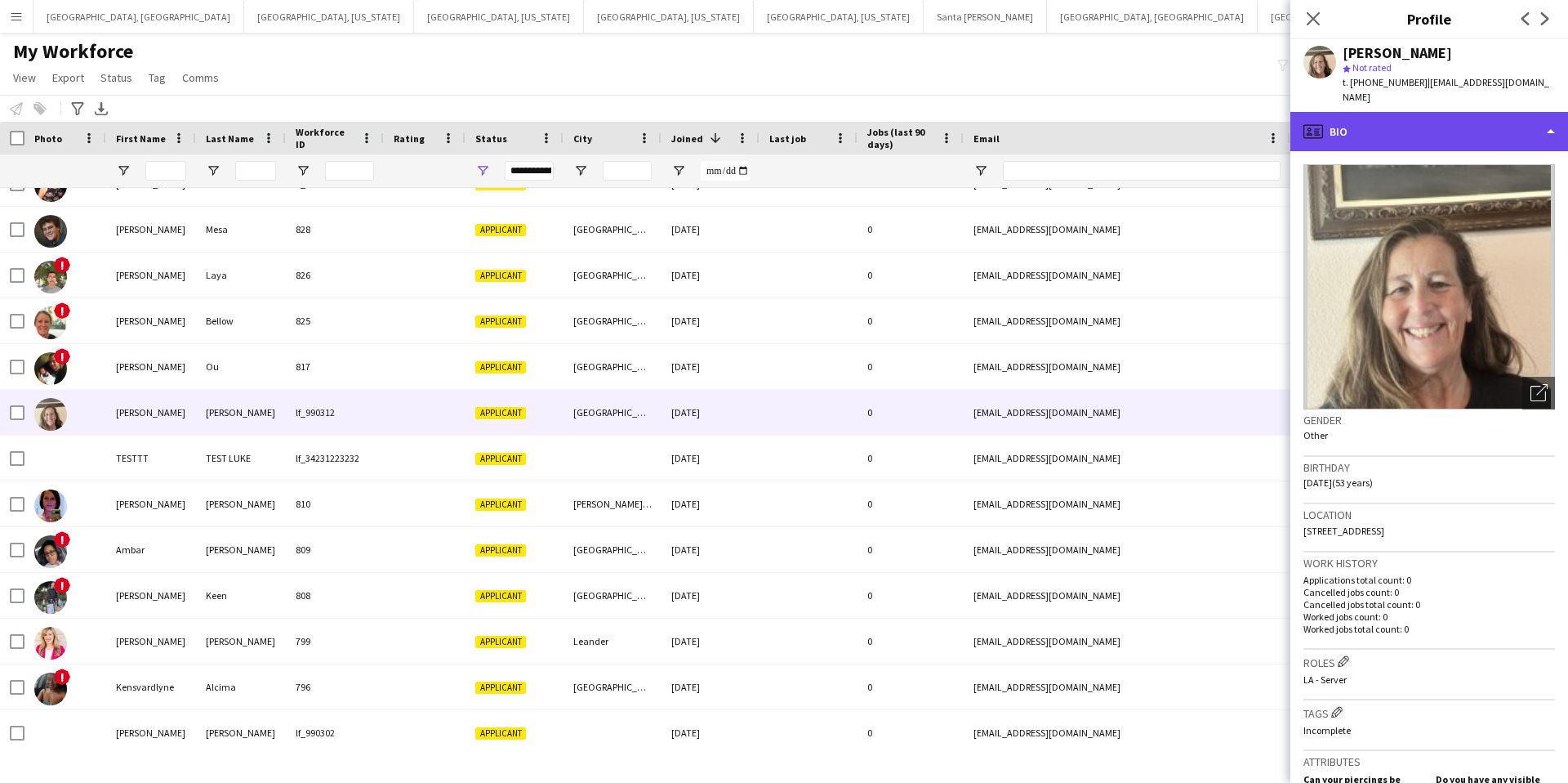
drag, startPoint x: 1369, startPoint y: 116, endPoint x: 1370, endPoint y: 127, distance: 11.0
click at [1369, 116] on div "profile Bio" at bounding box center [1429, 131] width 278 height 39
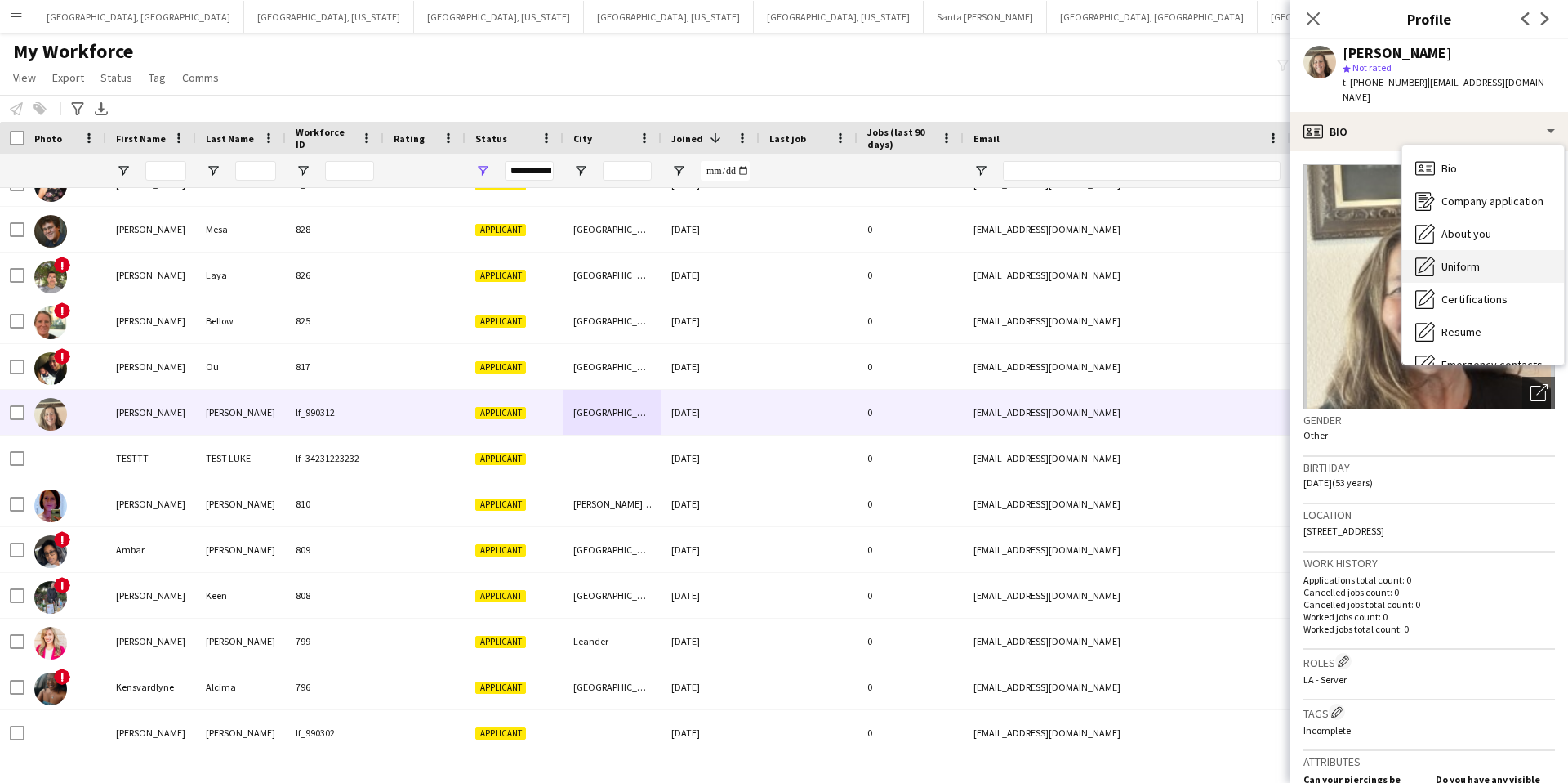
click at [1462, 259] on span "Uniform" at bounding box center [1461, 267] width 38 height 15
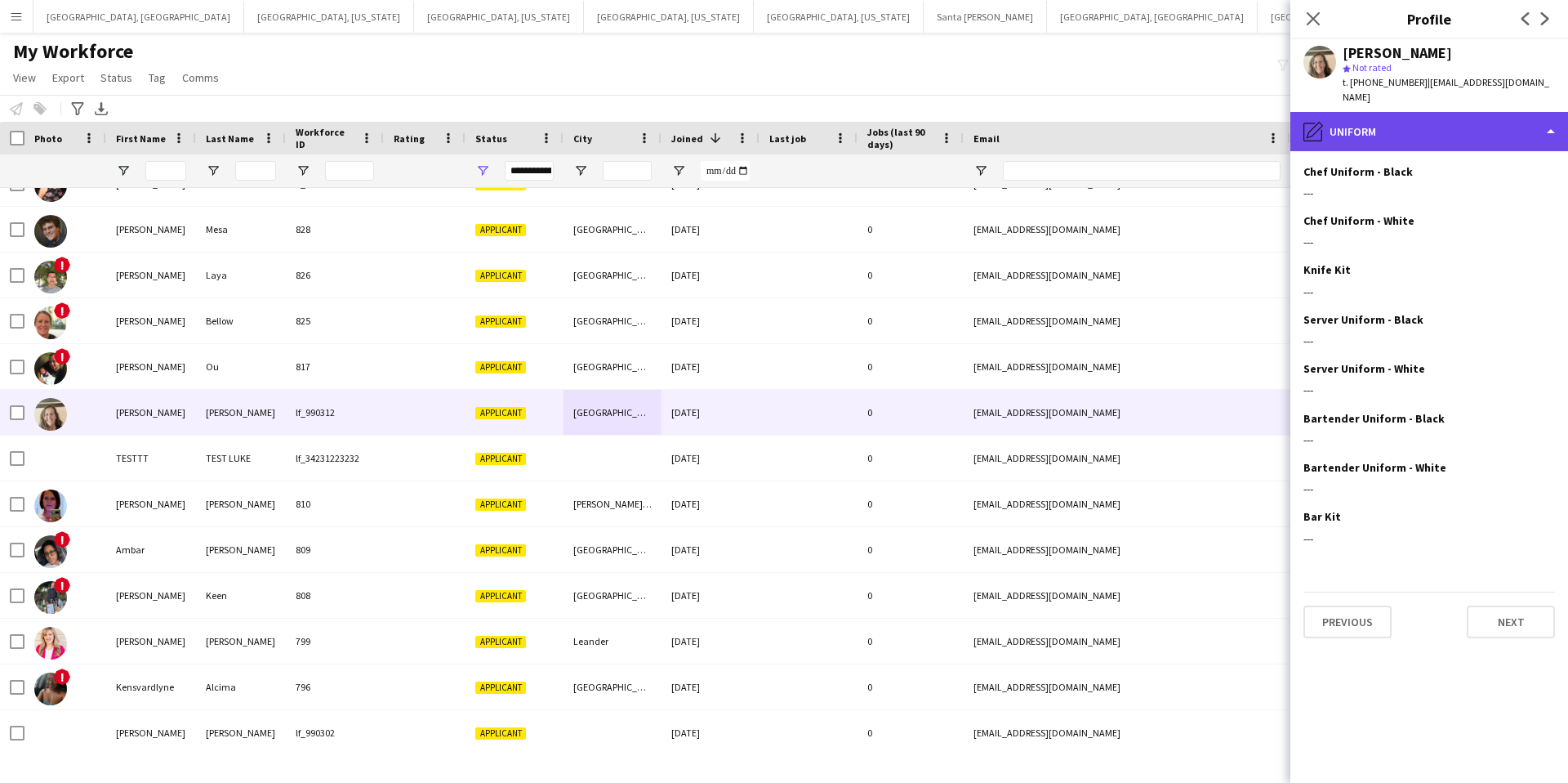
click at [1422, 113] on div "pencil4 Uniform" at bounding box center [1429, 131] width 278 height 39
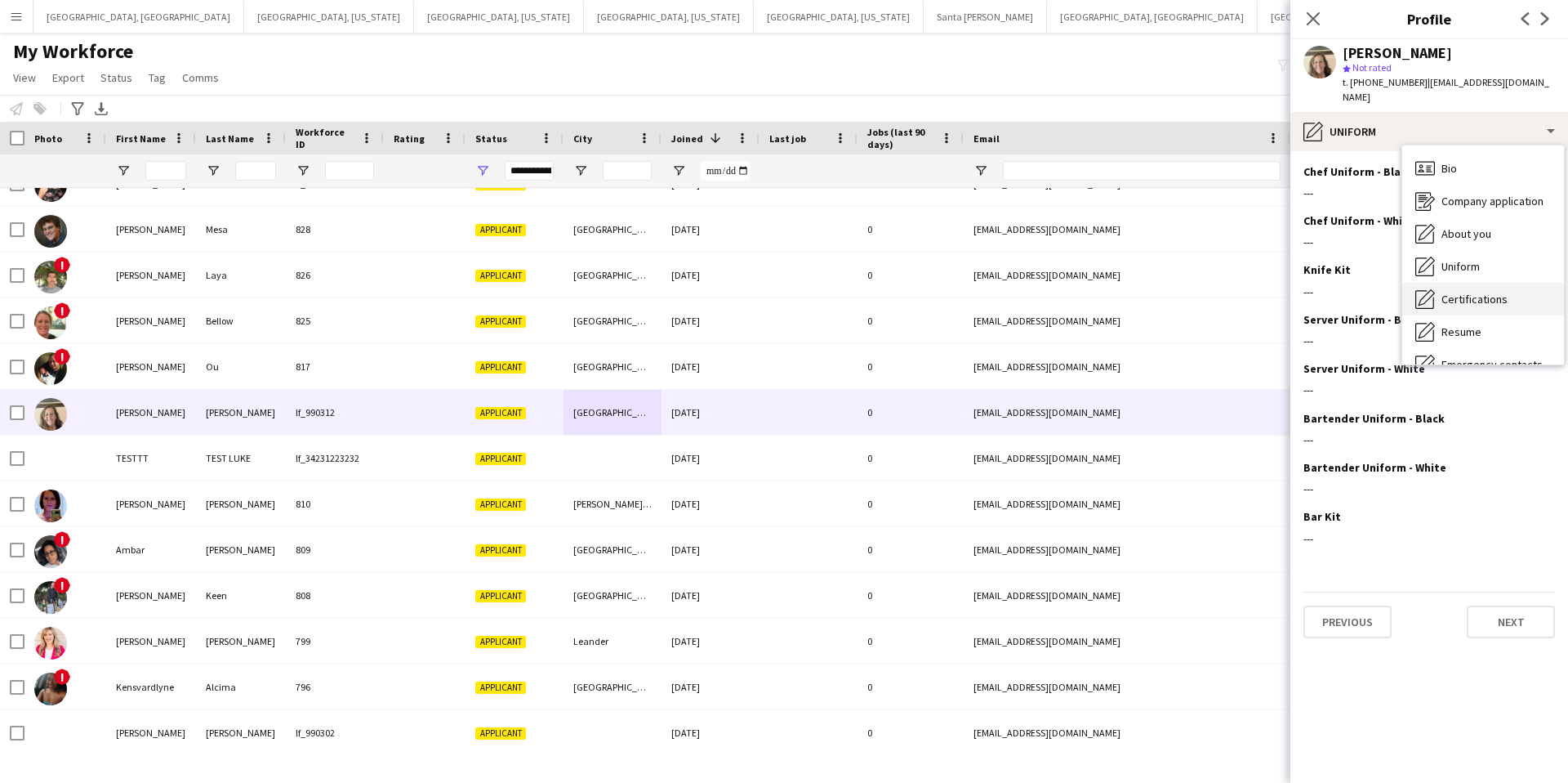
click at [1480, 291] on span "Certifications" at bounding box center [1474, 299] width 66 height 15
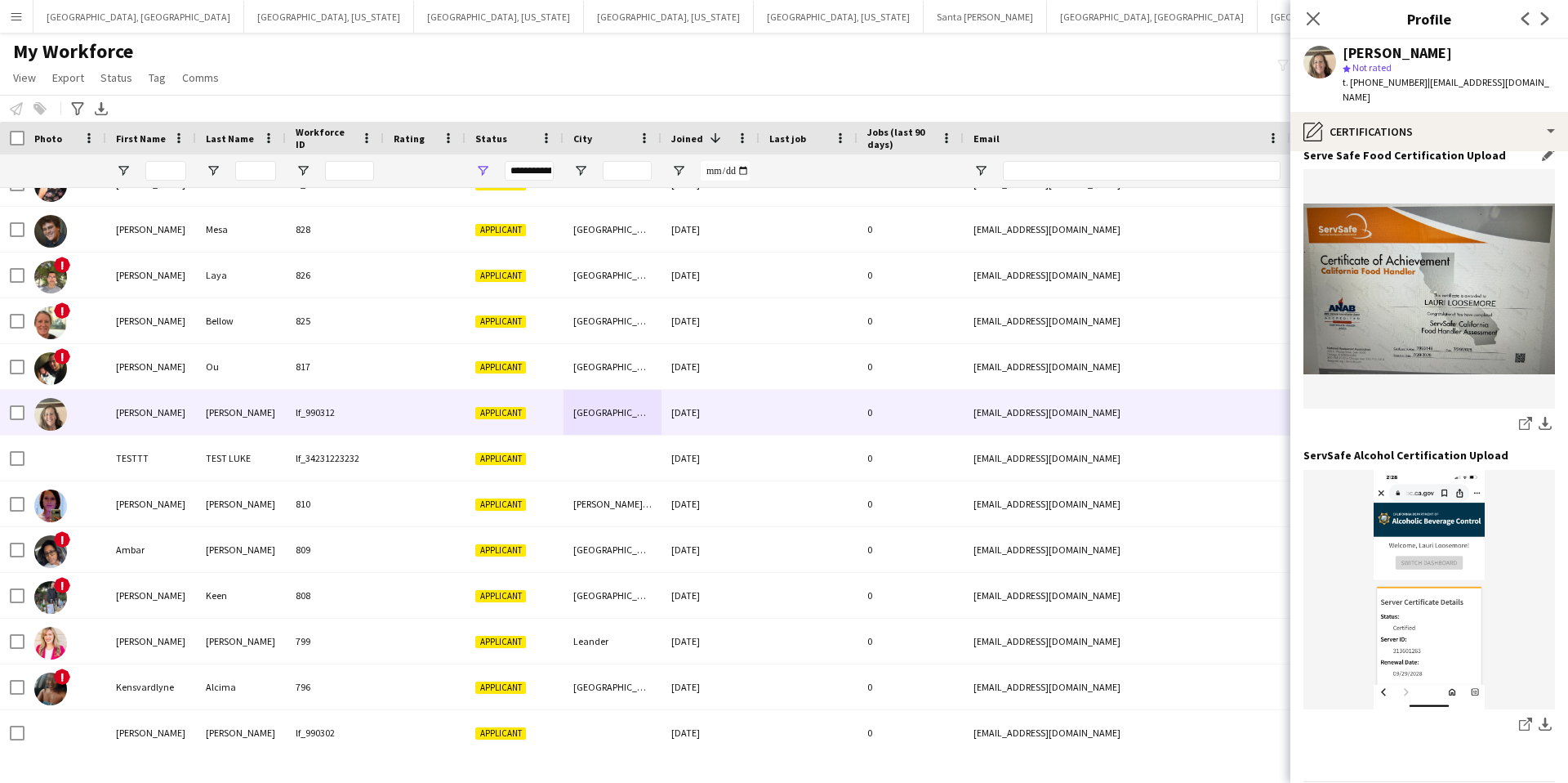
scroll to position [0, 0]
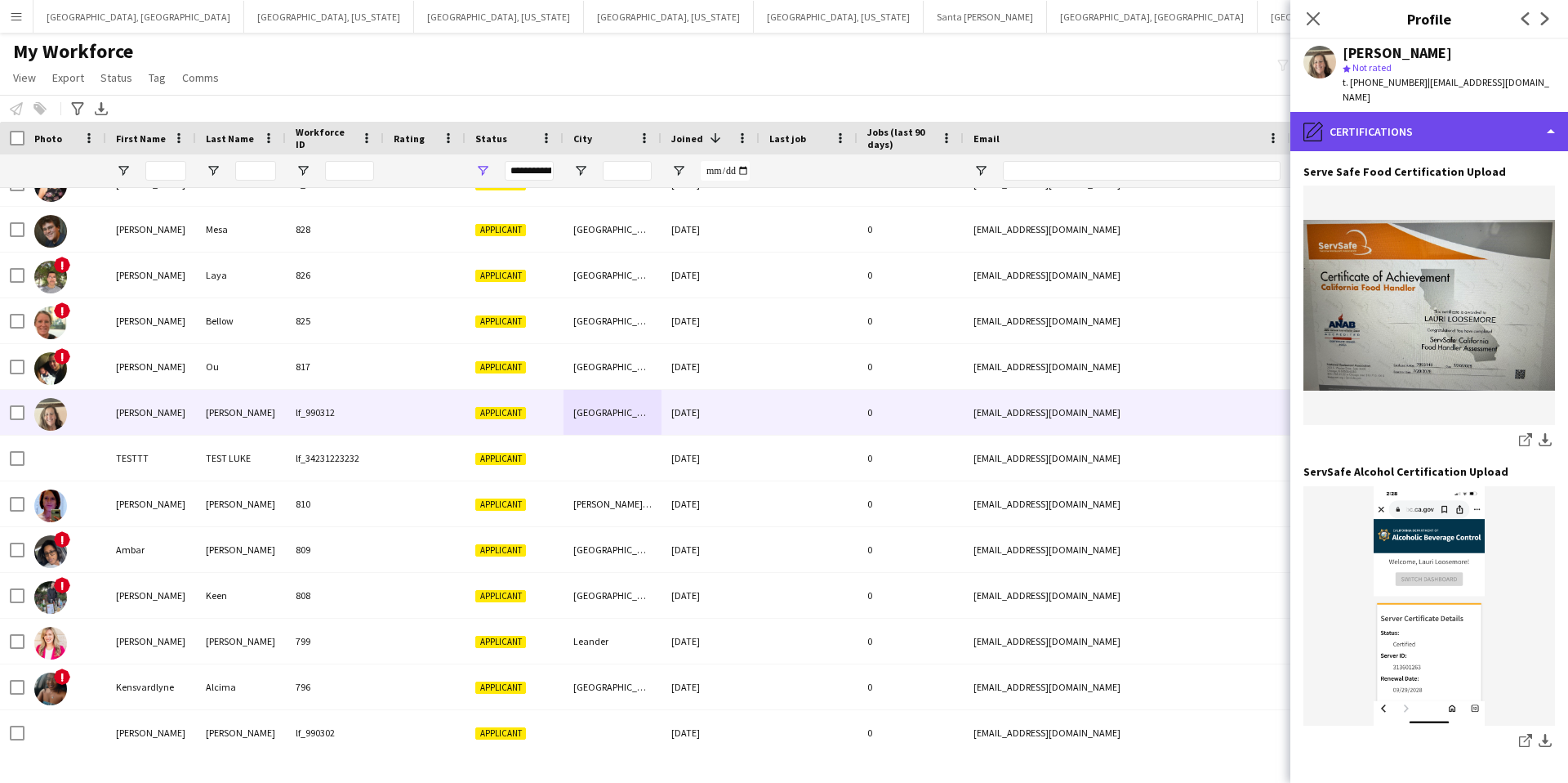
click at [1419, 112] on div "pencil4 Certifications" at bounding box center [1429, 131] width 278 height 39
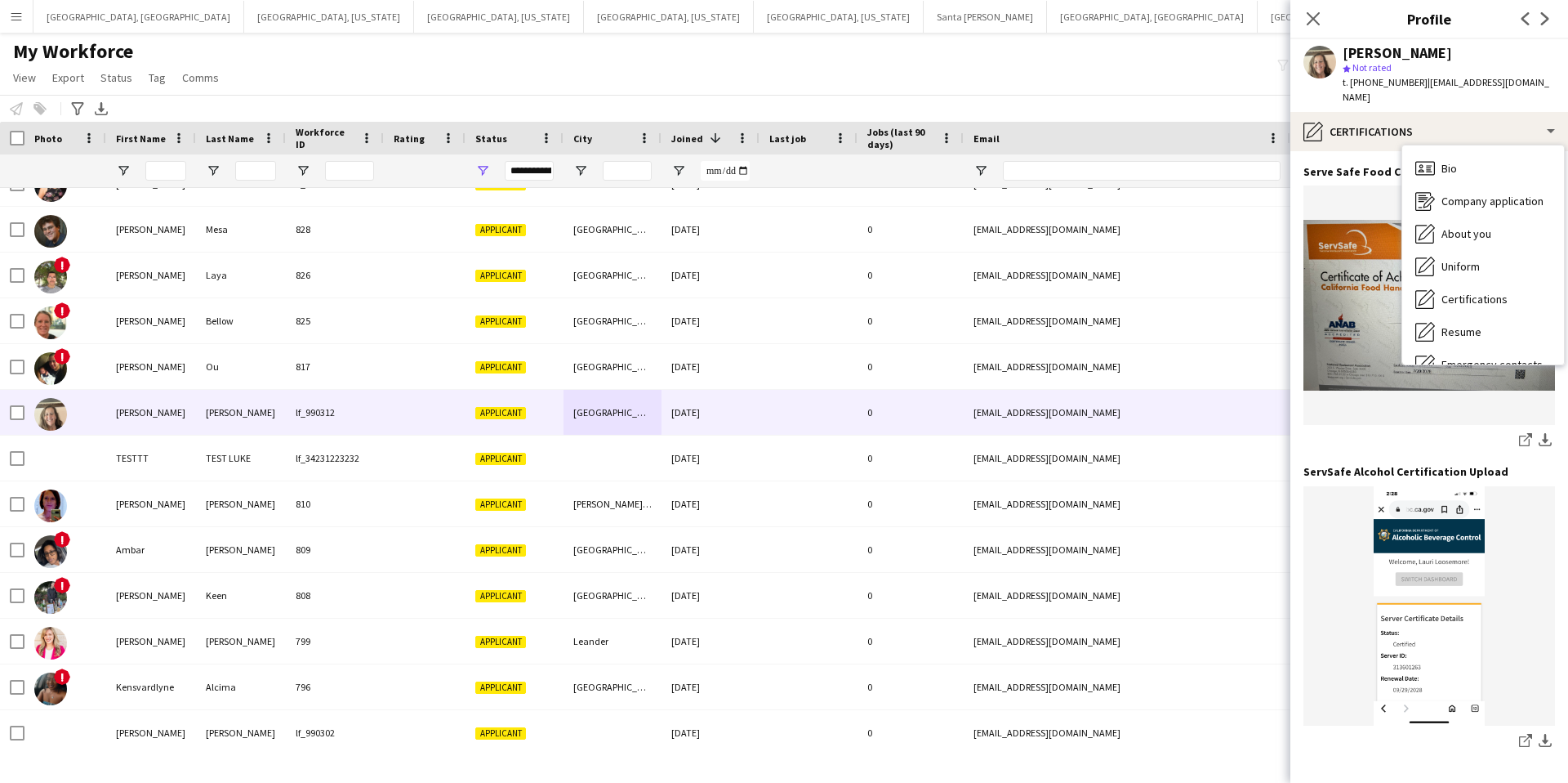
click at [1462, 324] on span "Resume" at bounding box center [1462, 331] width 40 height 15
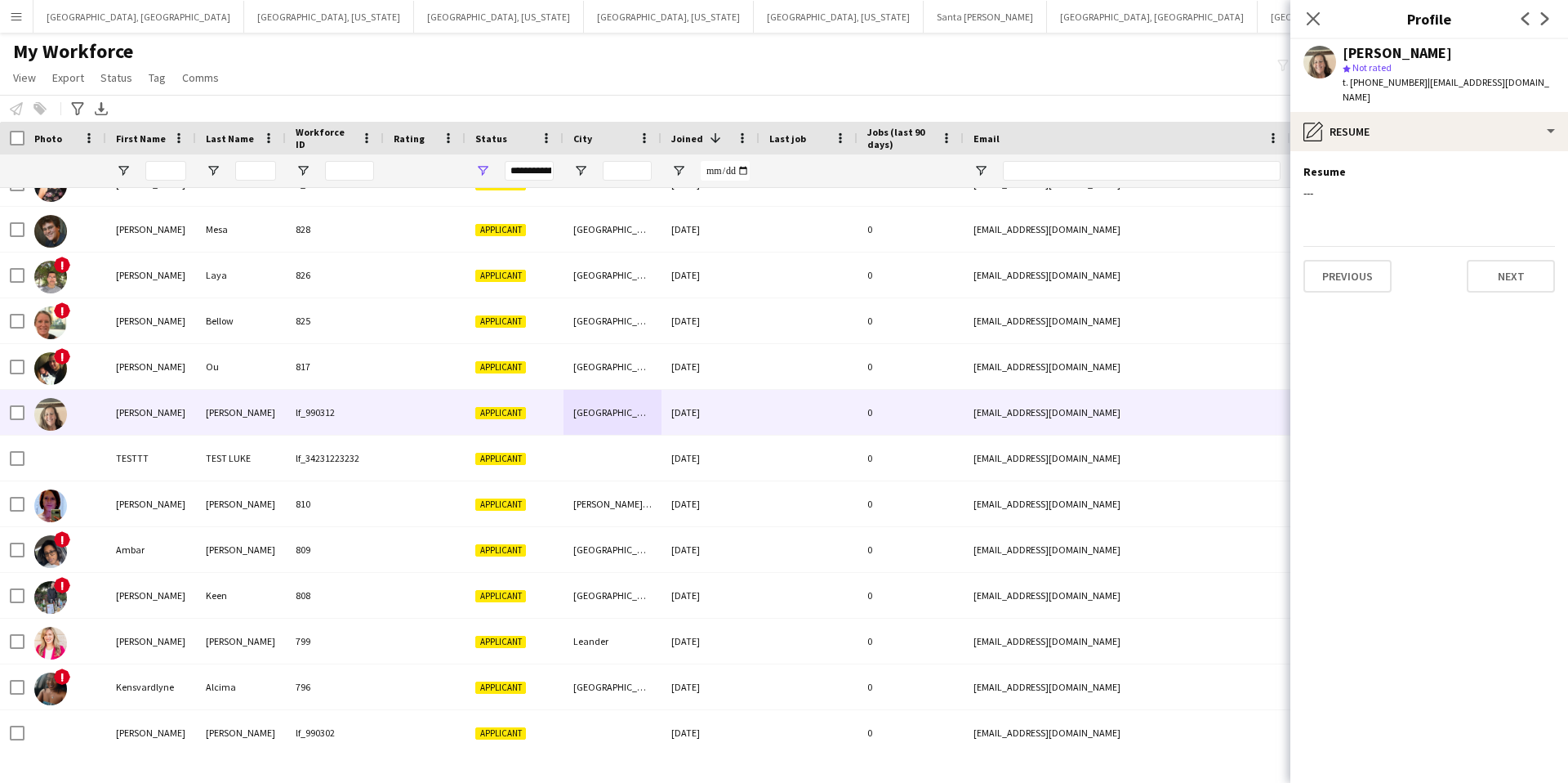
drag, startPoint x: 1308, startPoint y: 23, endPoint x: 1295, endPoint y: 24, distance: 13.0
click at [1308, 23] on icon at bounding box center [1313, 18] width 13 height 13
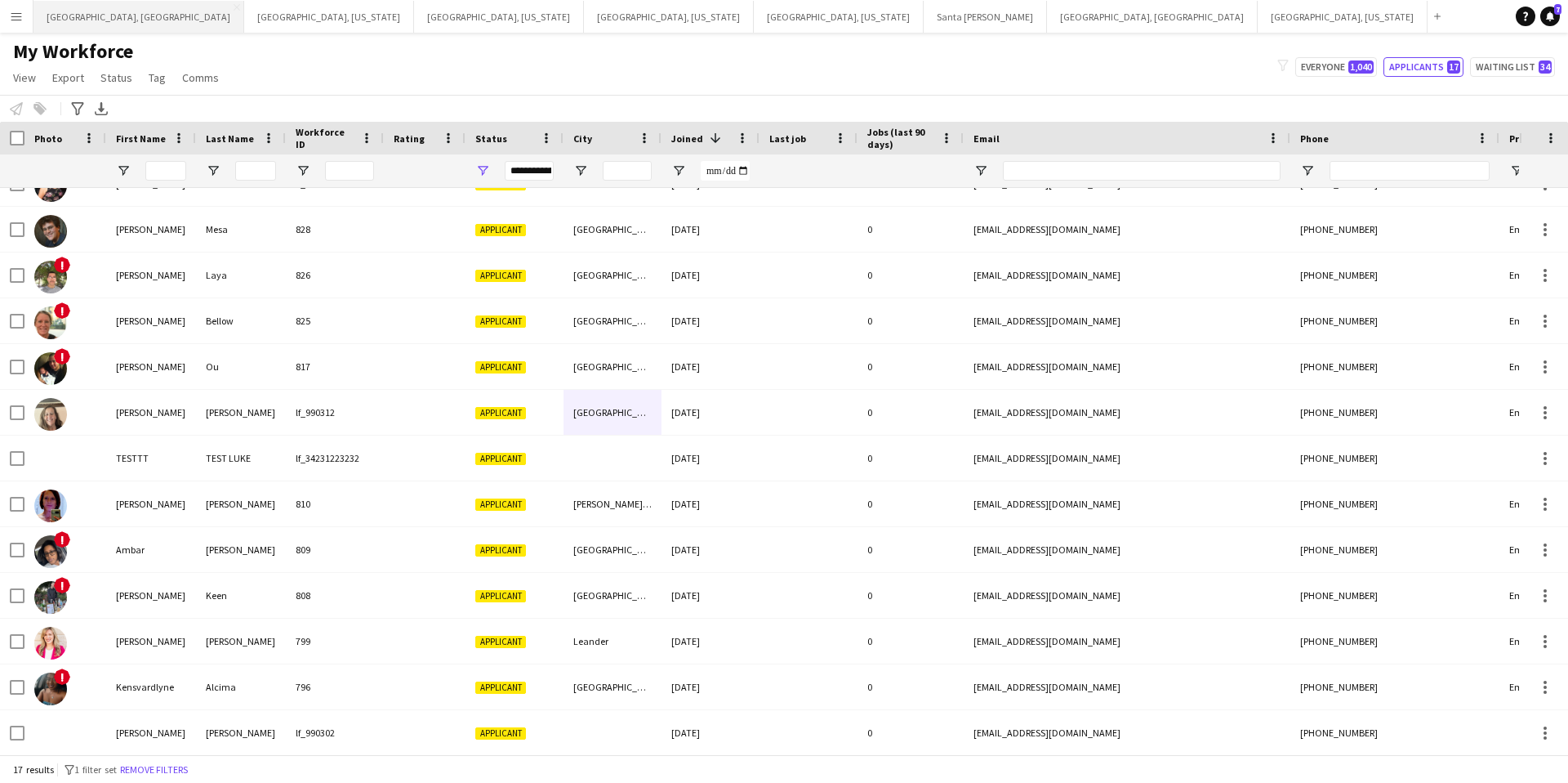
click at [64, 15] on button "[GEOGRAPHIC_DATA], [GEOGRAPHIC_DATA] Close" at bounding box center [139, 16] width 211 height 32
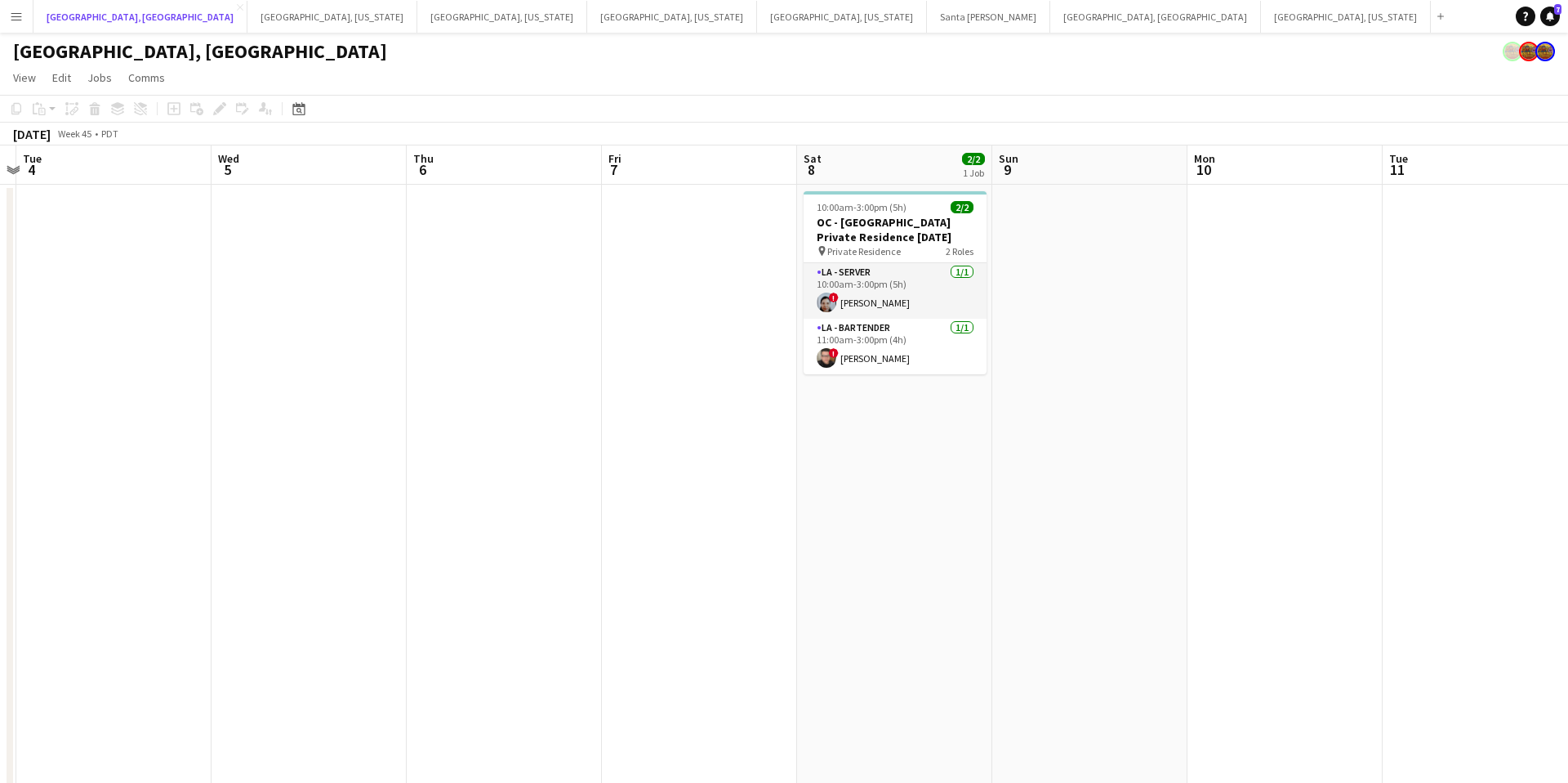
scroll to position [0, 368]
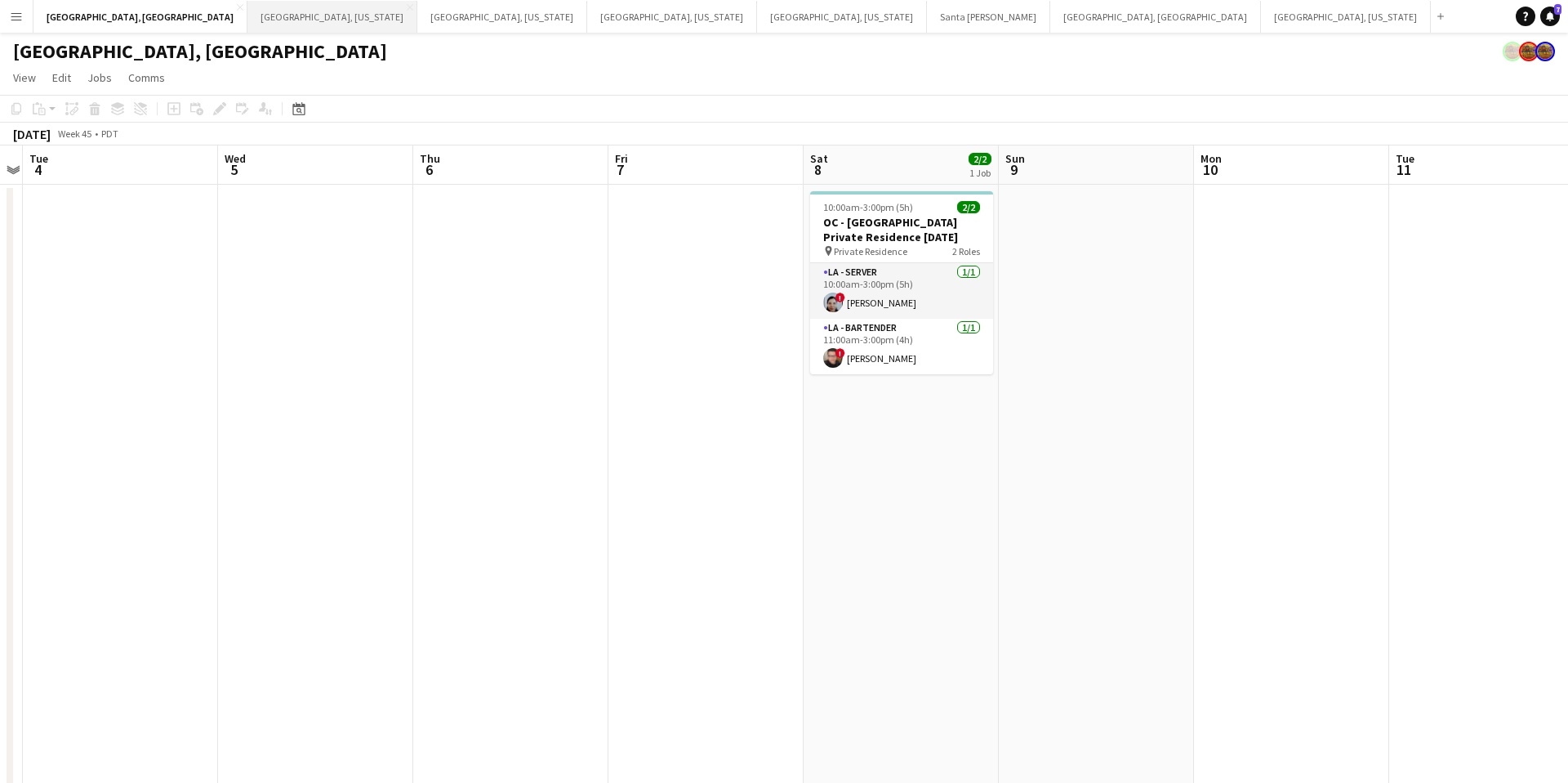
click at [248, 16] on button "[GEOGRAPHIC_DATA], [US_STATE] Close" at bounding box center [332, 16] width 170 height 32
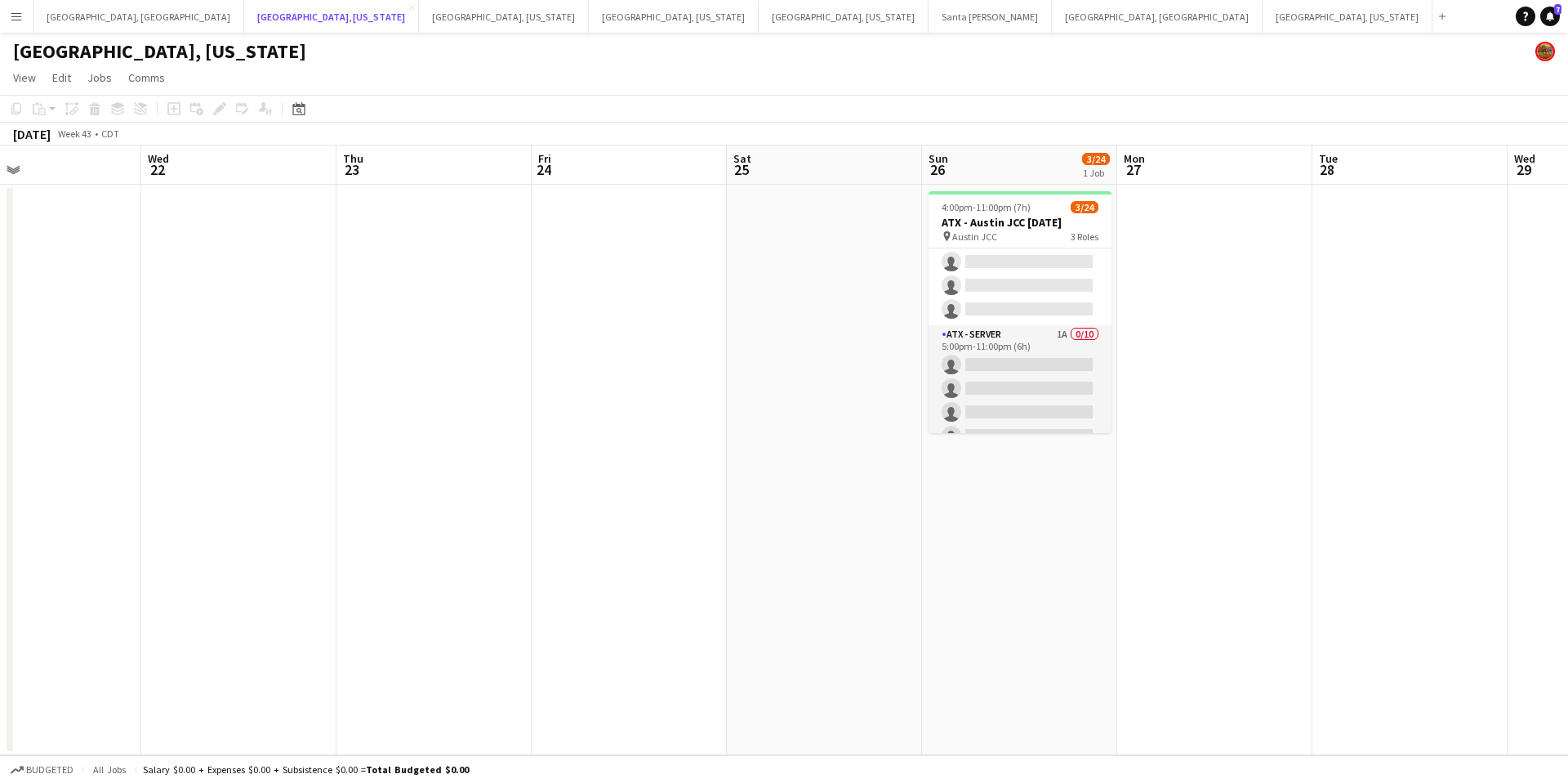
scroll to position [320, 0]
click at [419, 24] on button "[GEOGRAPHIC_DATA], [US_STATE] Close" at bounding box center [503, 16] width 170 height 32
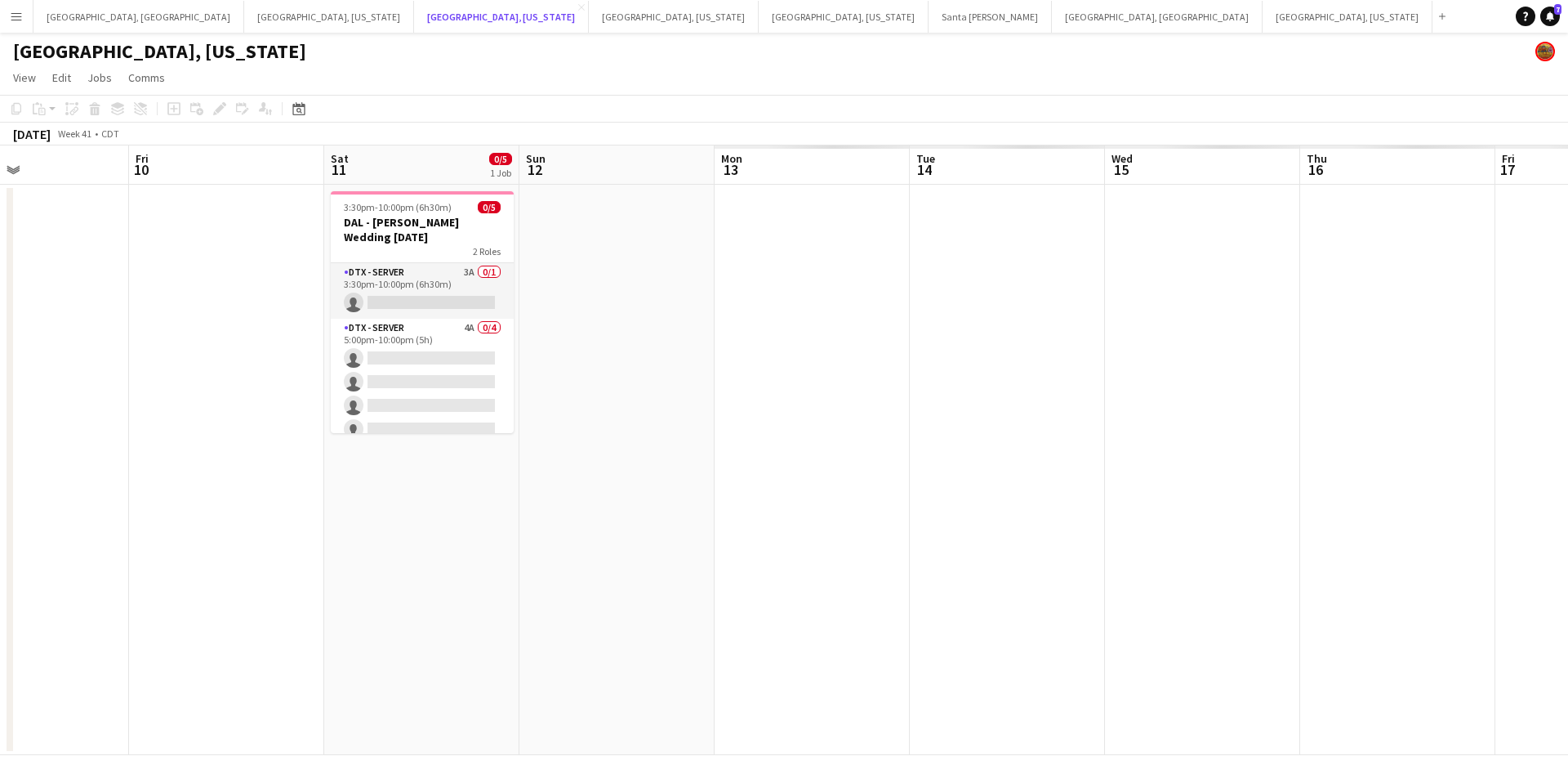
scroll to position [0, 549]
